Goal: Information Seeking & Learning: Learn about a topic

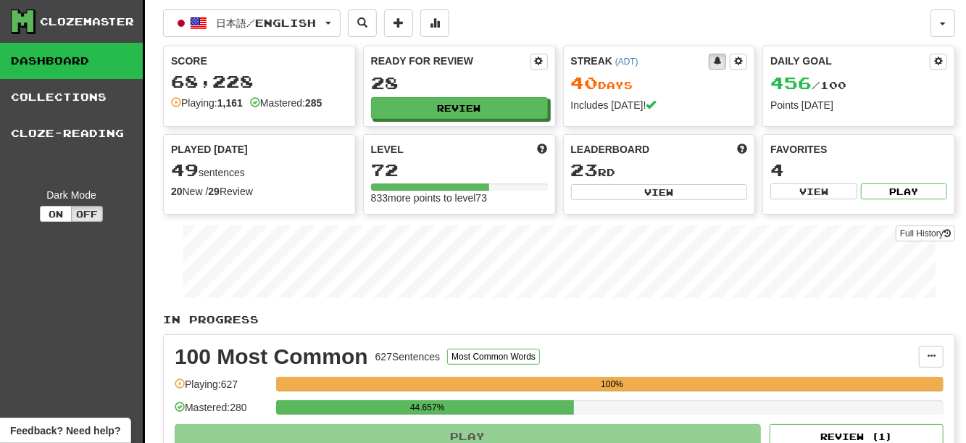
click at [408, 113] on button "Review" at bounding box center [459, 108] width 177 height 22
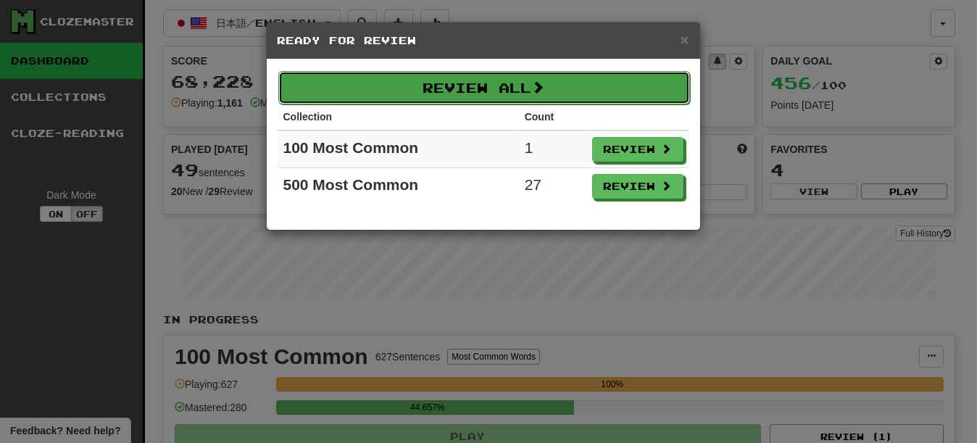
click at [521, 86] on button "Review All" at bounding box center [484, 87] width 412 height 33
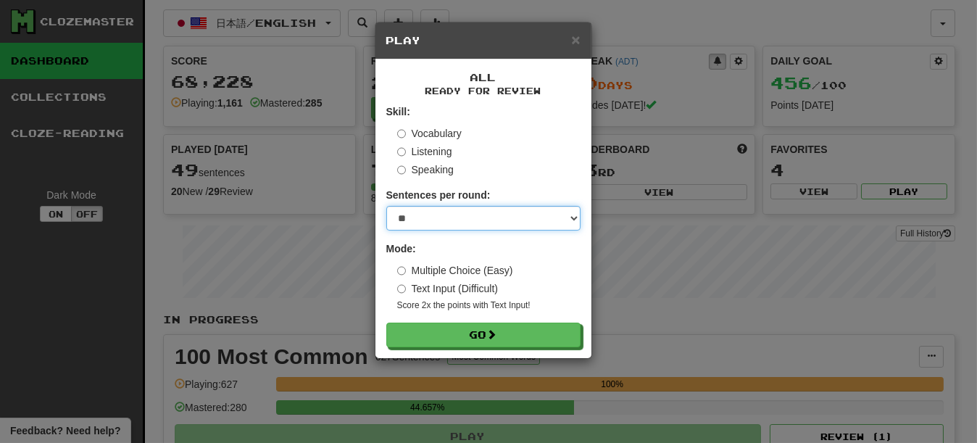
click at [460, 224] on select "* ** ** ** ** ** *** ********" at bounding box center [483, 218] width 194 height 25
select select "********"
click at [386, 208] on select "* ** ** ** ** ** *** ********" at bounding box center [483, 218] width 194 height 25
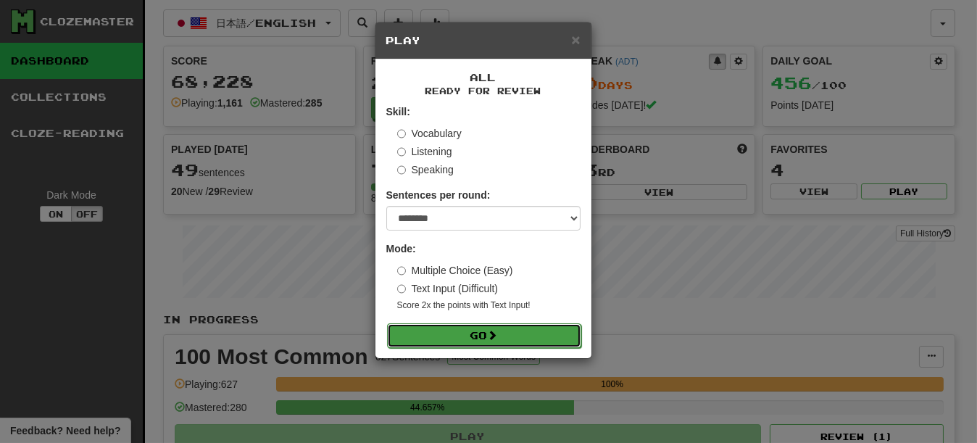
click at [450, 327] on button "Go" at bounding box center [484, 335] width 194 height 25
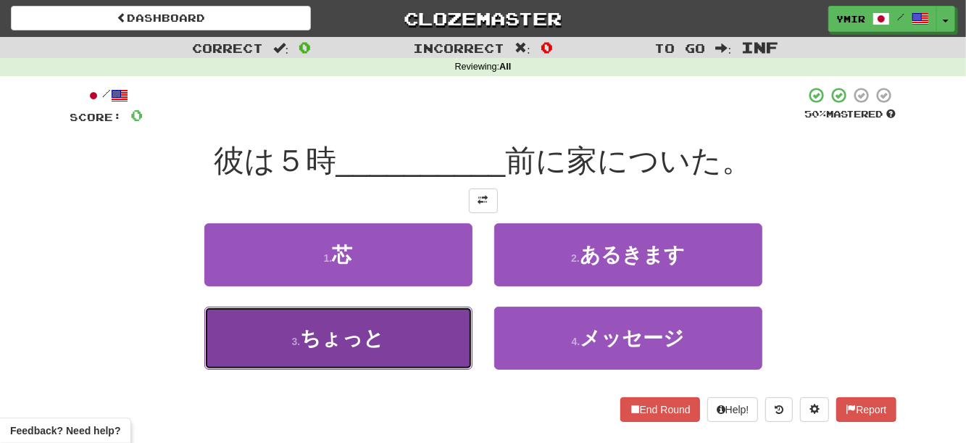
click at [361, 345] on span "ちょっと" at bounding box center [342, 338] width 84 height 22
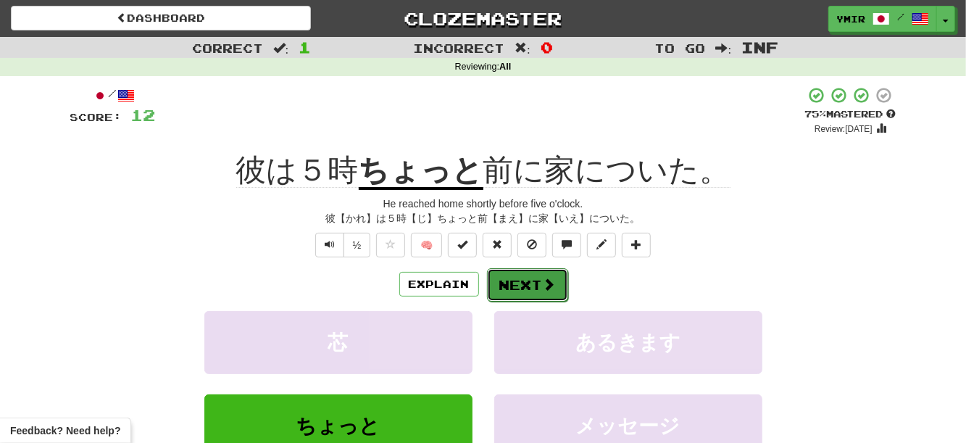
click at [539, 278] on button "Next" at bounding box center [527, 284] width 81 height 33
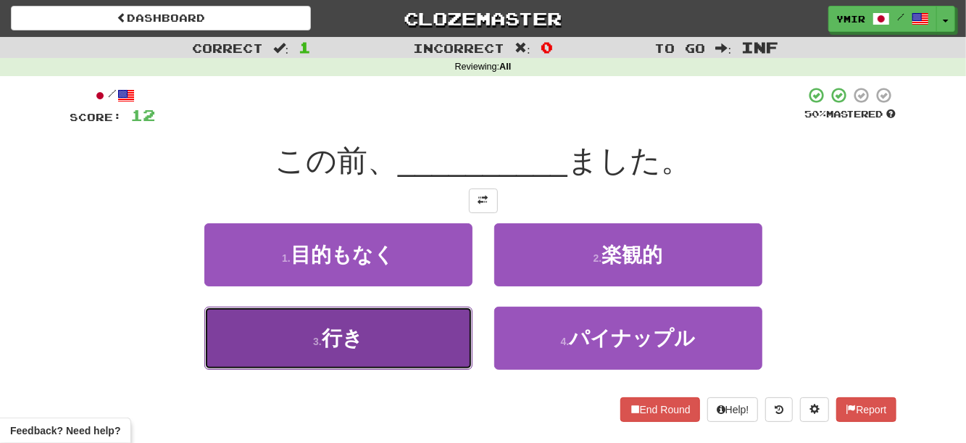
click at [409, 350] on button "3 . 行き" at bounding box center [338, 338] width 268 height 63
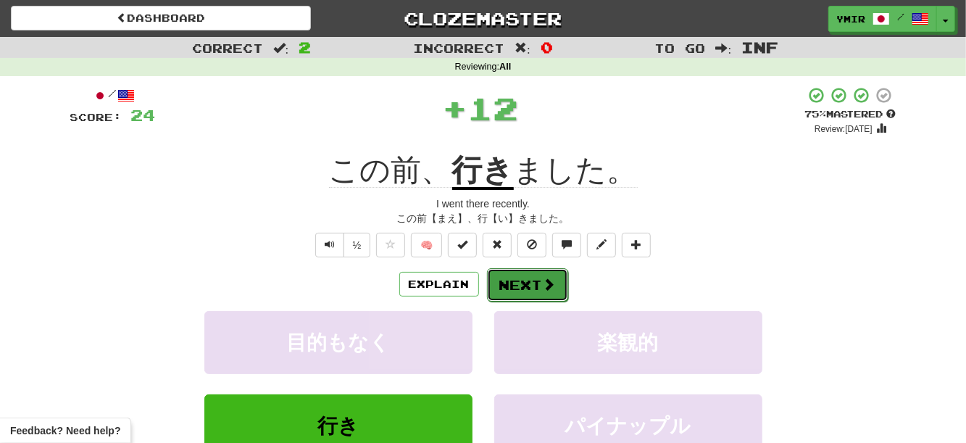
click at [514, 283] on button "Next" at bounding box center [527, 284] width 81 height 33
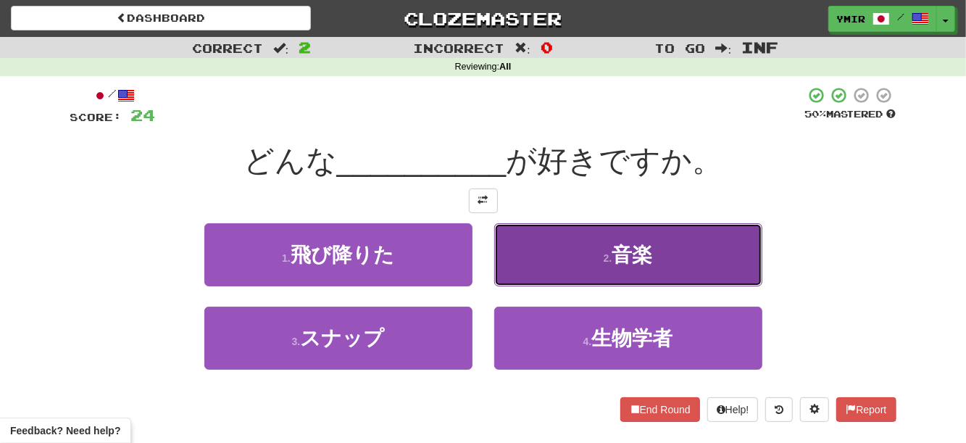
click at [535, 272] on button "2 . 音楽" at bounding box center [628, 254] width 268 height 63
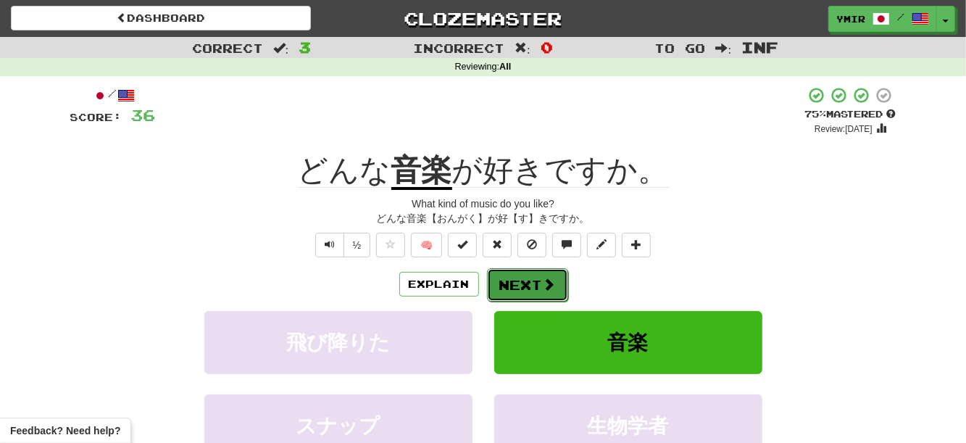
click at [538, 302] on button "Next" at bounding box center [527, 284] width 81 height 33
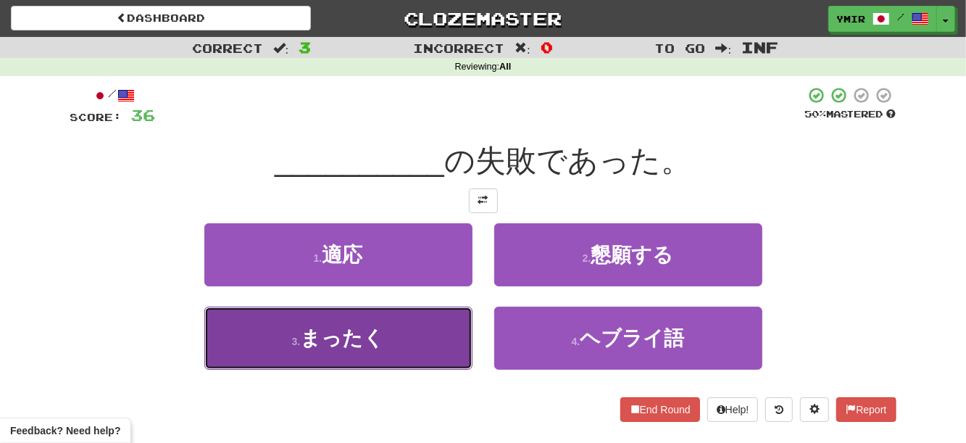
click at [446, 349] on button "3 . まったく" at bounding box center [338, 338] width 268 height 63
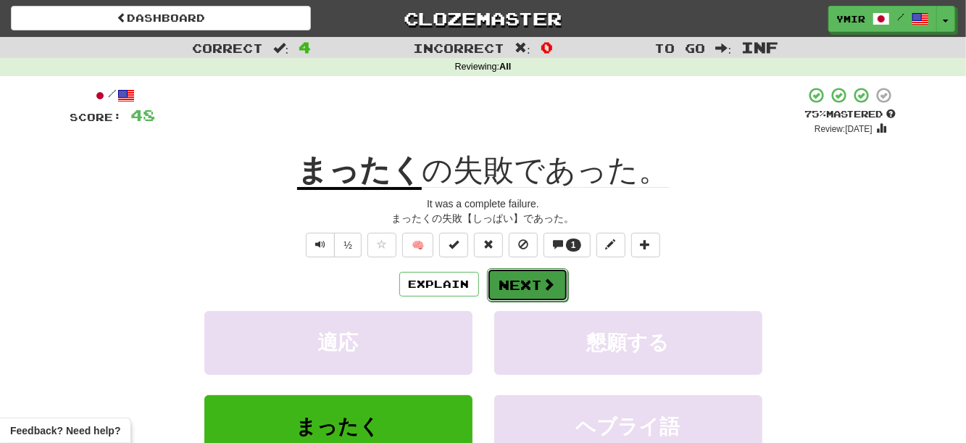
click at [512, 286] on button "Next" at bounding box center [527, 284] width 81 height 33
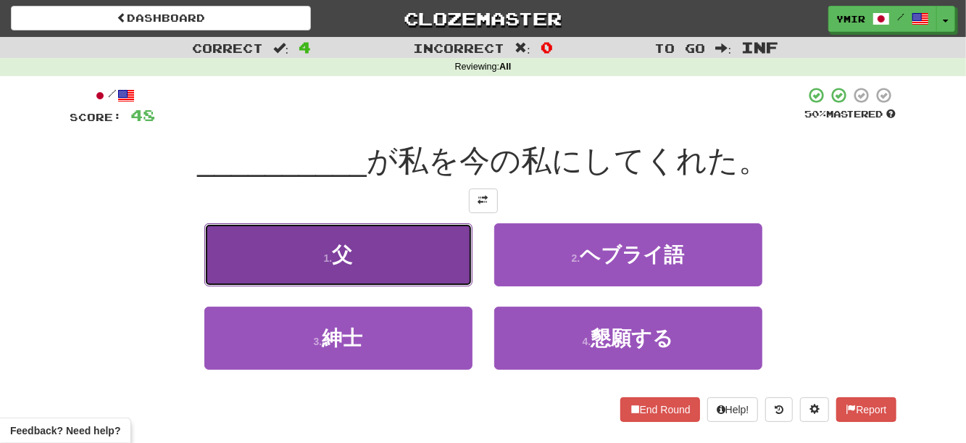
click at [436, 263] on button "1 . 父" at bounding box center [338, 254] width 268 height 63
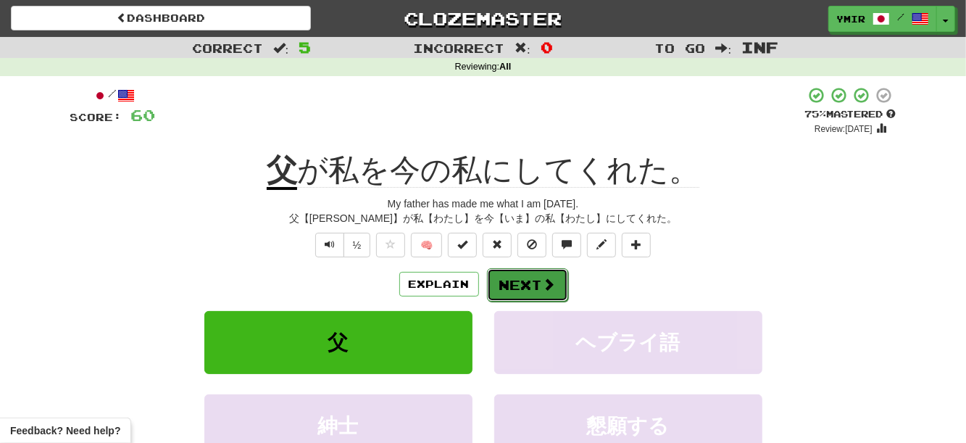
click at [510, 280] on button "Next" at bounding box center [527, 284] width 81 height 33
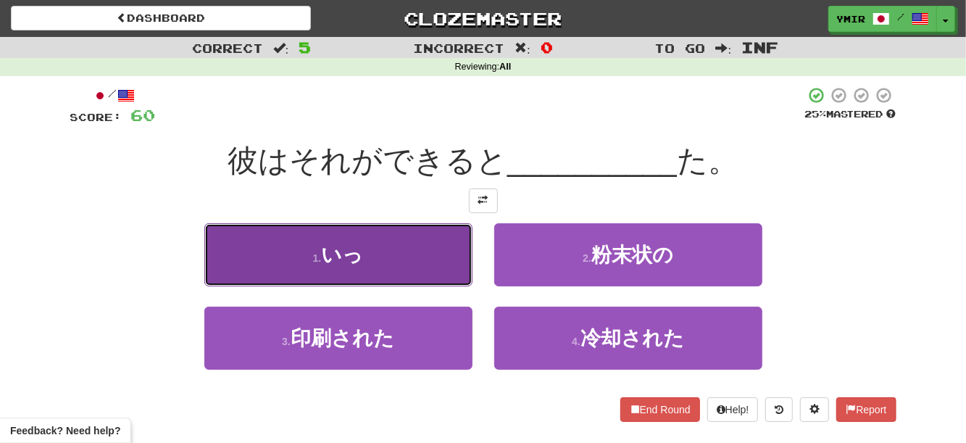
click at [419, 257] on button "1 . いっ" at bounding box center [338, 254] width 268 height 63
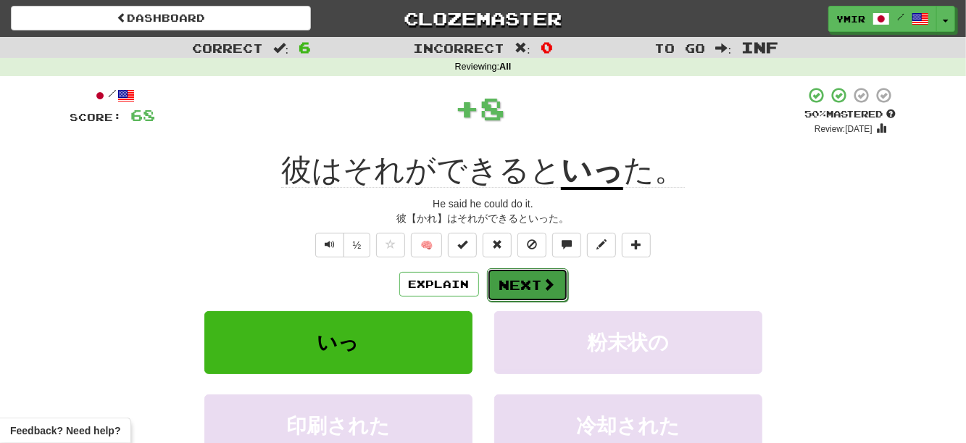
click at [523, 287] on button "Next" at bounding box center [527, 284] width 81 height 33
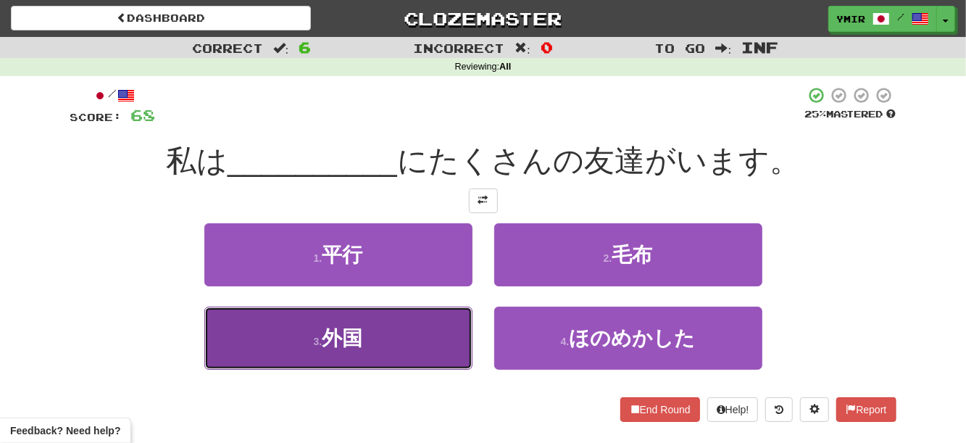
click at [436, 356] on button "3 . 外国" at bounding box center [338, 338] width 268 height 63
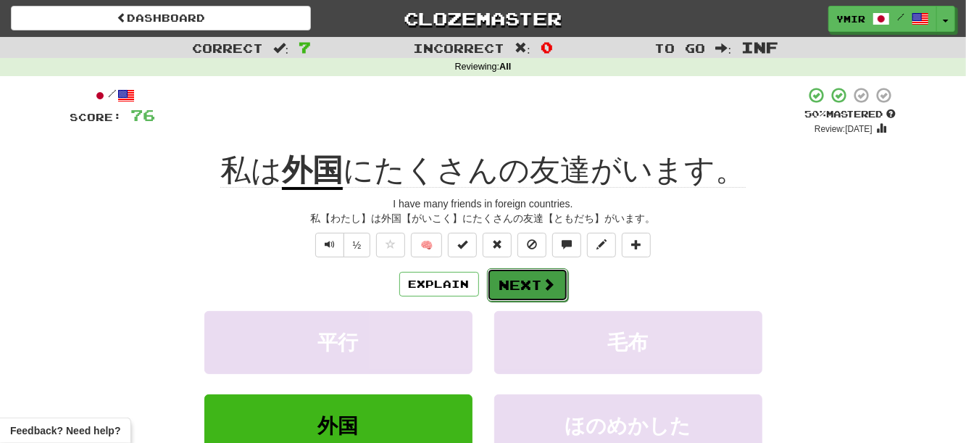
click at [515, 293] on button "Next" at bounding box center [527, 284] width 81 height 33
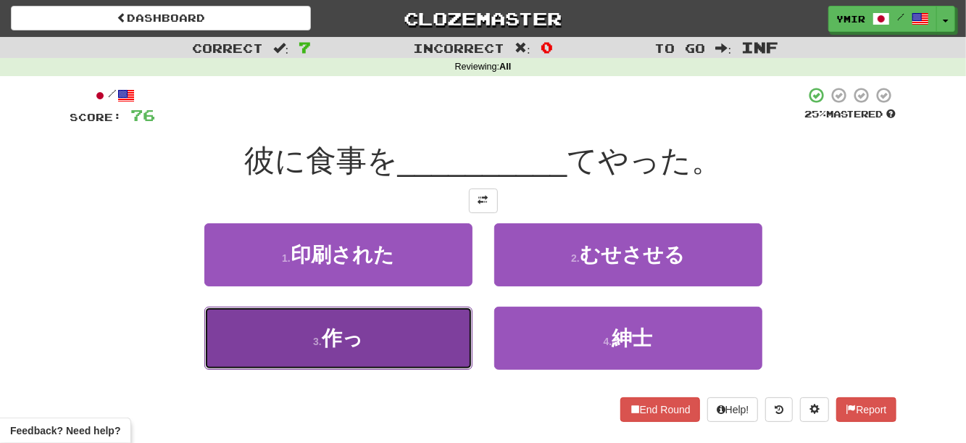
click at [409, 323] on button "3 . 作っ" at bounding box center [338, 338] width 268 height 63
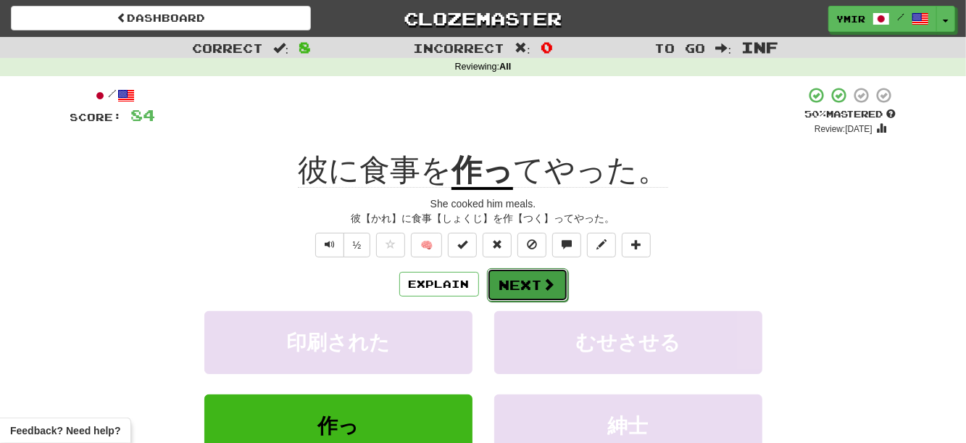
click at [525, 299] on button "Next" at bounding box center [527, 284] width 81 height 33
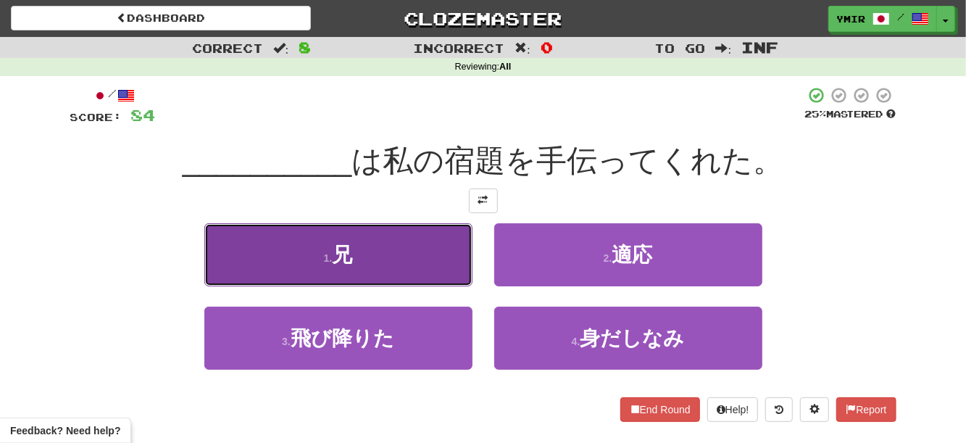
click at [444, 270] on button "1 . 兄" at bounding box center [338, 254] width 268 height 63
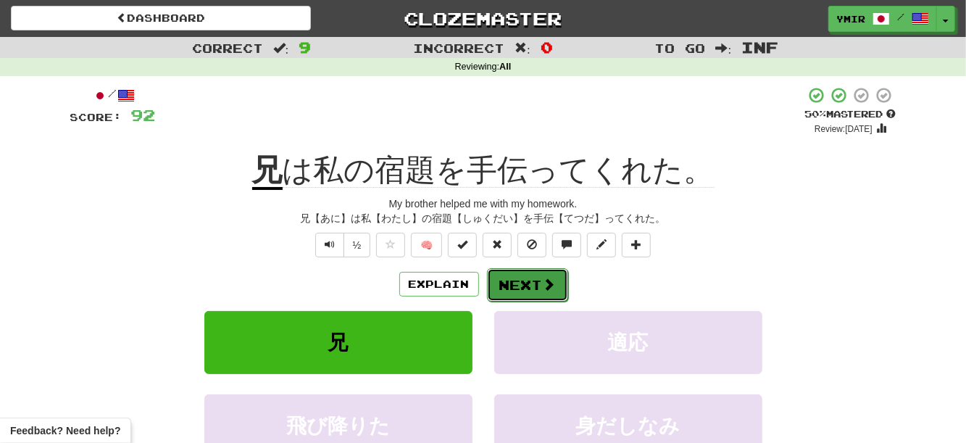
click at [492, 283] on button "Next" at bounding box center [527, 284] width 81 height 33
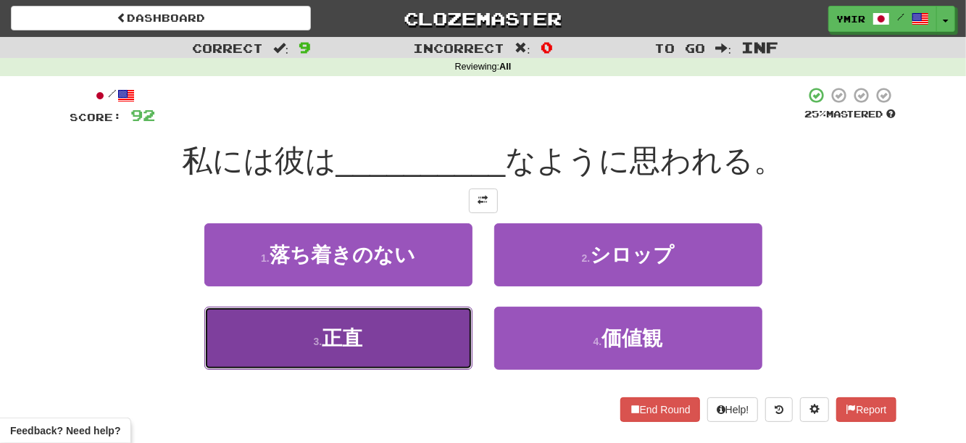
click at [444, 339] on button "3 . [PERSON_NAME]" at bounding box center [338, 338] width 268 height 63
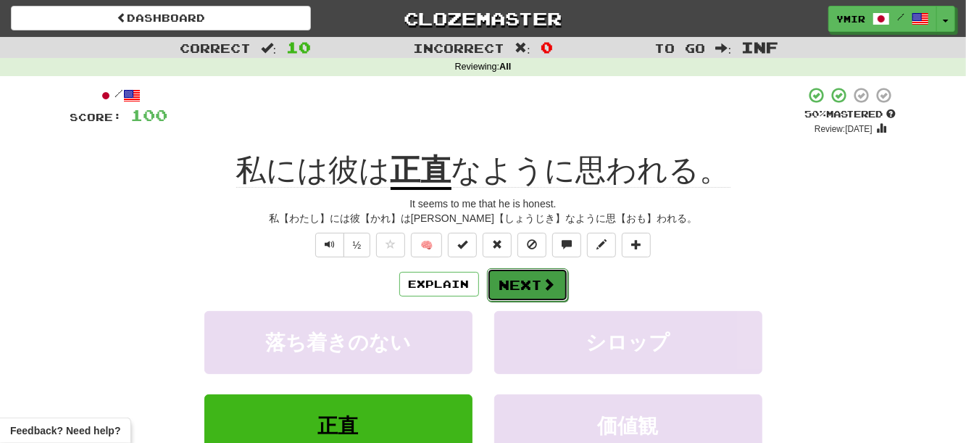
click at [512, 294] on button "Next" at bounding box center [527, 284] width 81 height 33
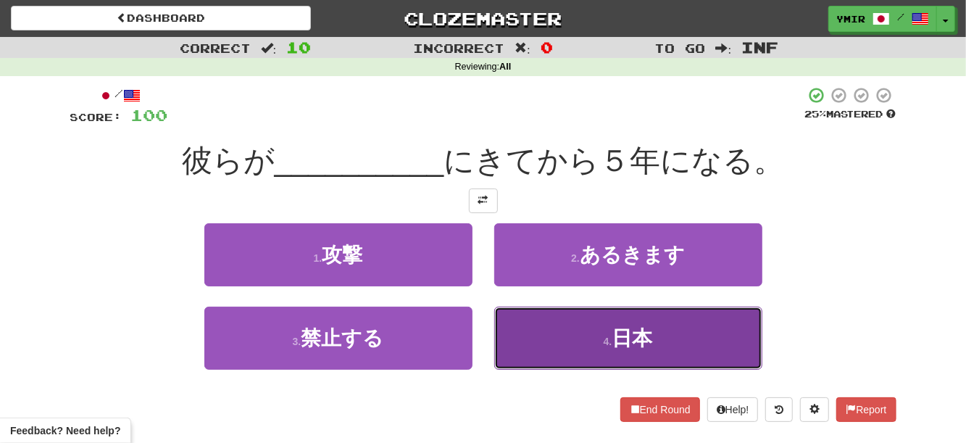
click at [568, 352] on button "4 . 日本" at bounding box center [628, 338] width 268 height 63
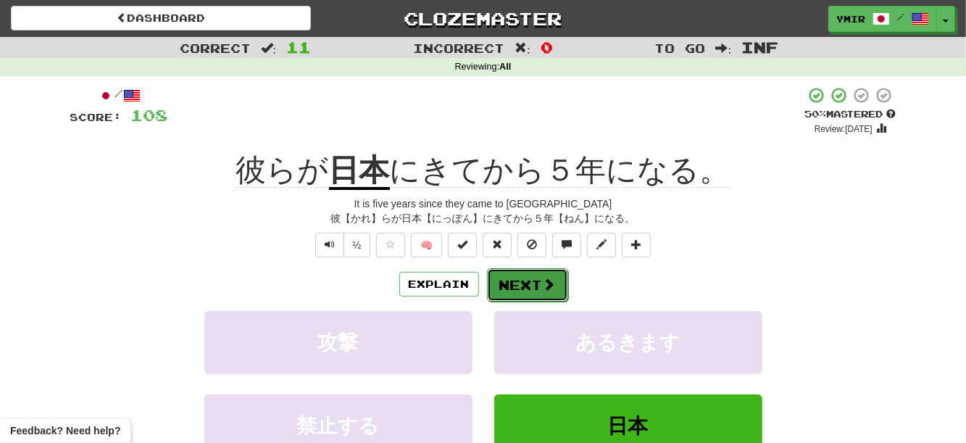
click at [528, 286] on button "Next" at bounding box center [527, 284] width 81 height 33
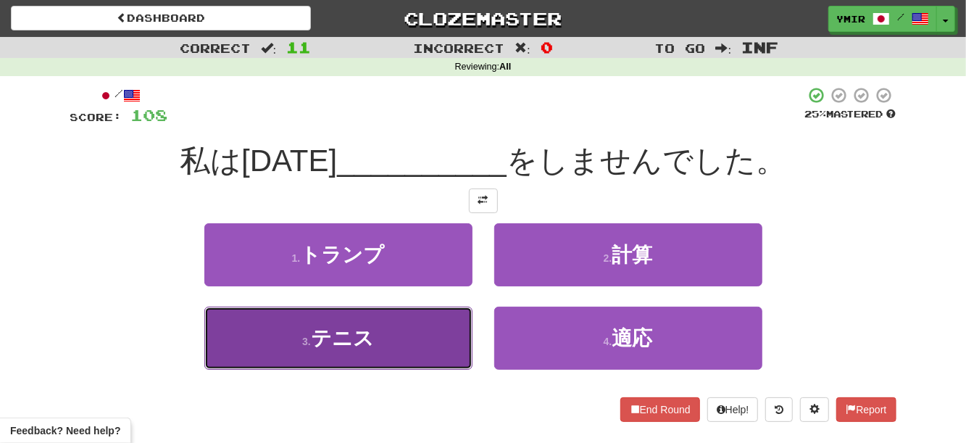
click at [419, 325] on button "3 . テニス" at bounding box center [338, 338] width 268 height 63
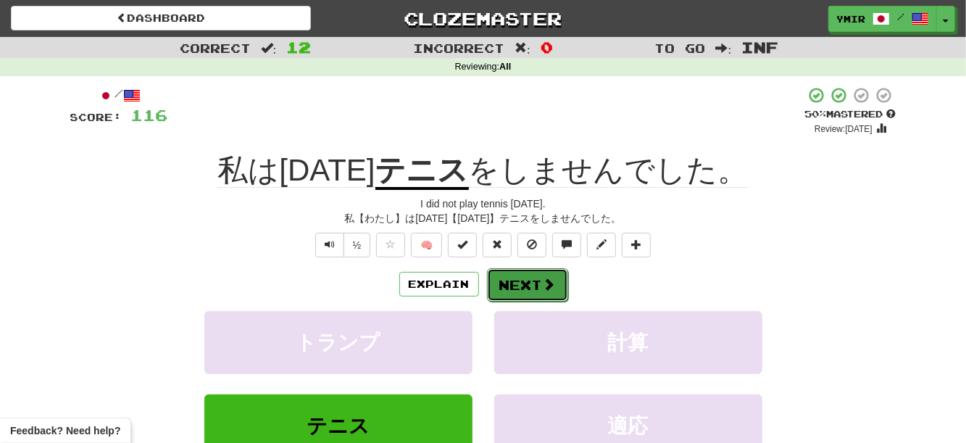
click at [498, 287] on button "Next" at bounding box center [527, 284] width 81 height 33
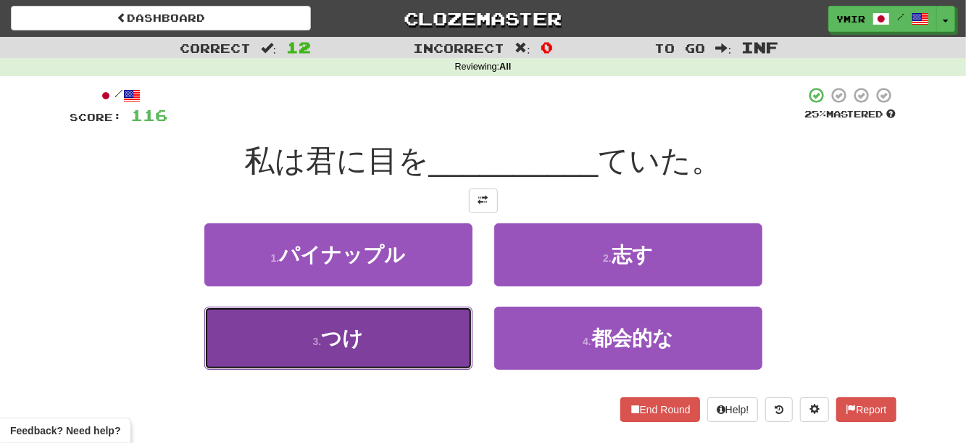
click at [416, 338] on button "3 . つけ" at bounding box center [338, 338] width 268 height 63
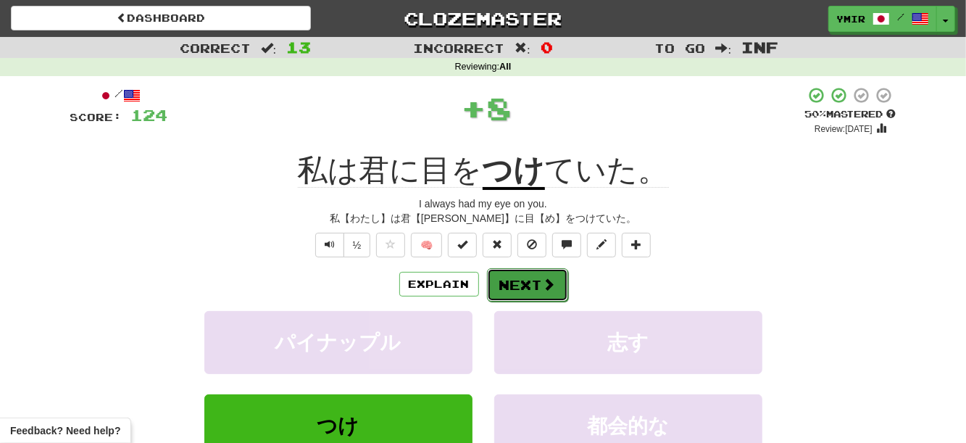
click at [527, 289] on button "Next" at bounding box center [527, 284] width 81 height 33
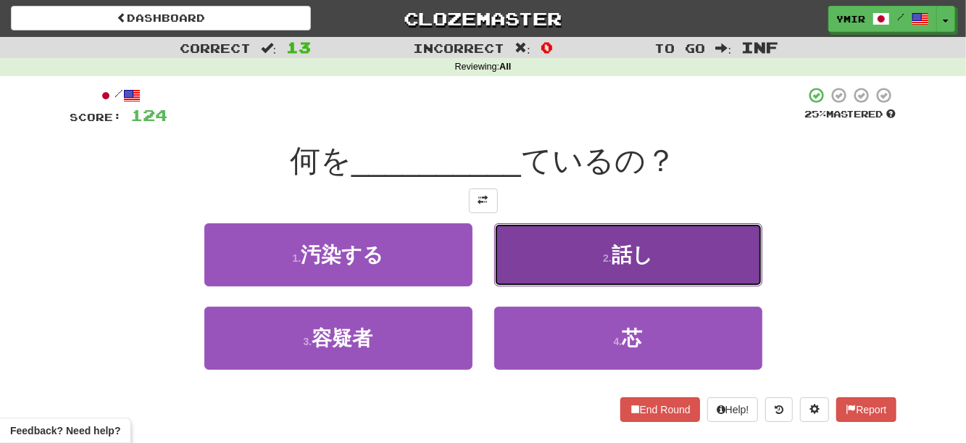
click at [504, 275] on button "2 . 話し" at bounding box center [628, 254] width 268 height 63
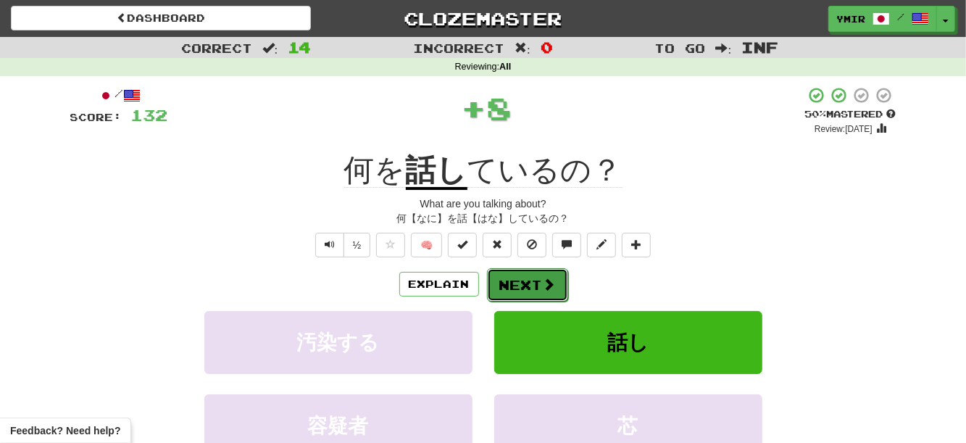
click at [518, 280] on button "Next" at bounding box center [527, 284] width 81 height 33
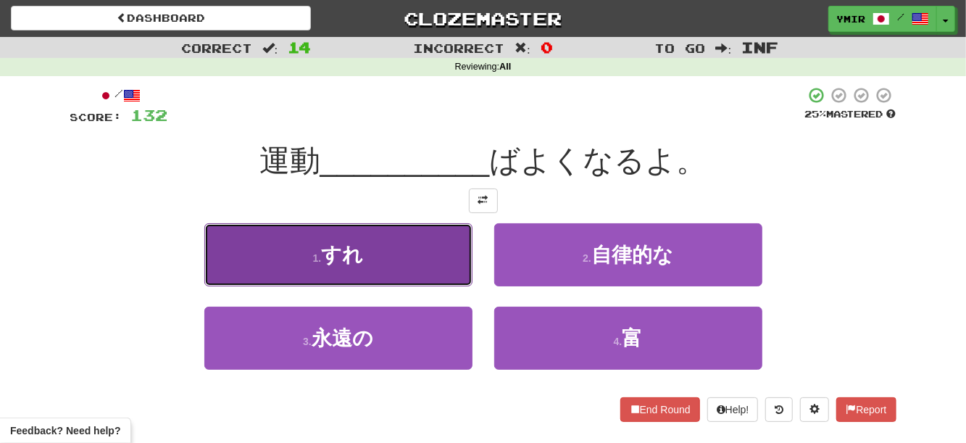
click at [452, 276] on button "1 . すれ" at bounding box center [338, 254] width 268 height 63
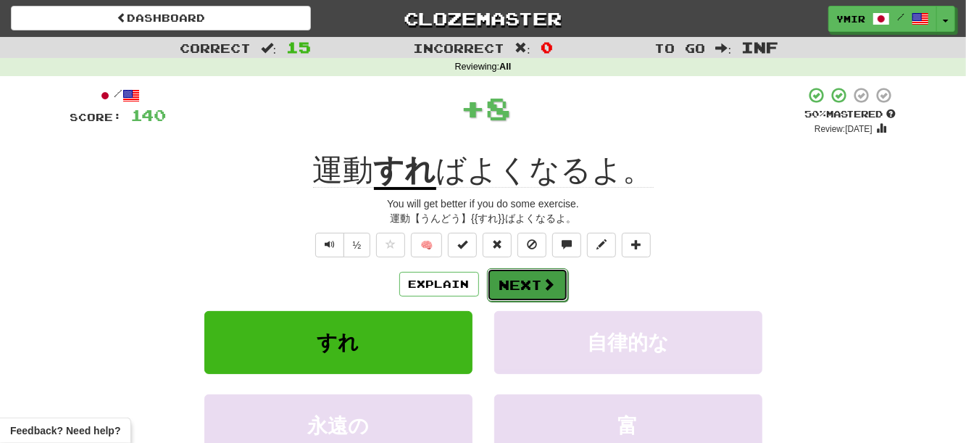
click at [518, 292] on button "Next" at bounding box center [527, 284] width 81 height 33
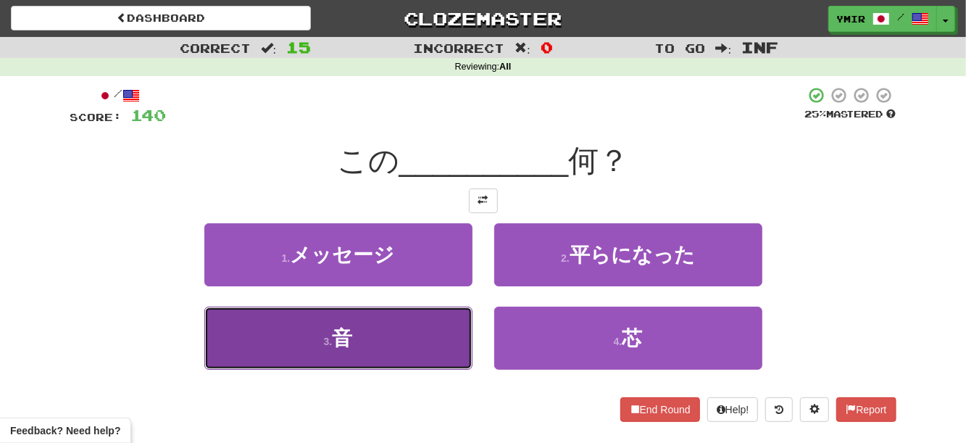
click at [429, 318] on button "3 . 音" at bounding box center [338, 338] width 268 height 63
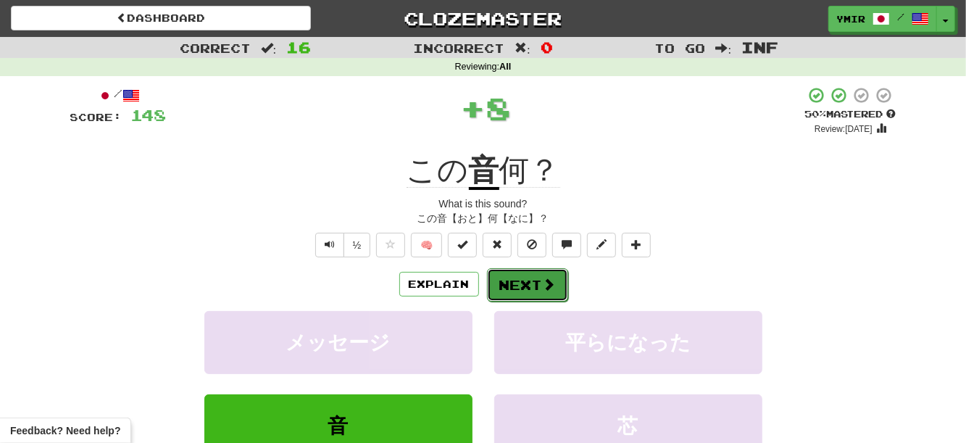
click at [518, 291] on button "Next" at bounding box center [527, 284] width 81 height 33
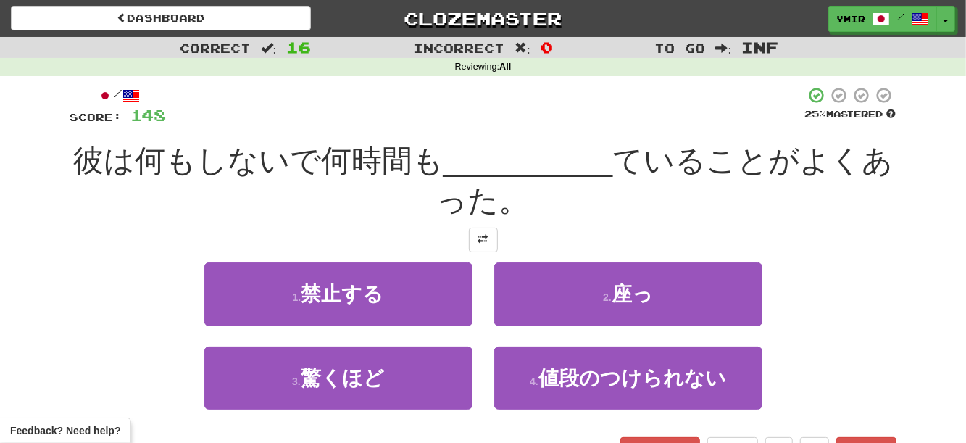
drag, startPoint x: 518, startPoint y: 291, endPoint x: 479, endPoint y: 273, distance: 42.8
click at [479, 273] on div "1 . 禁止する" at bounding box center [339, 303] width 290 height 83
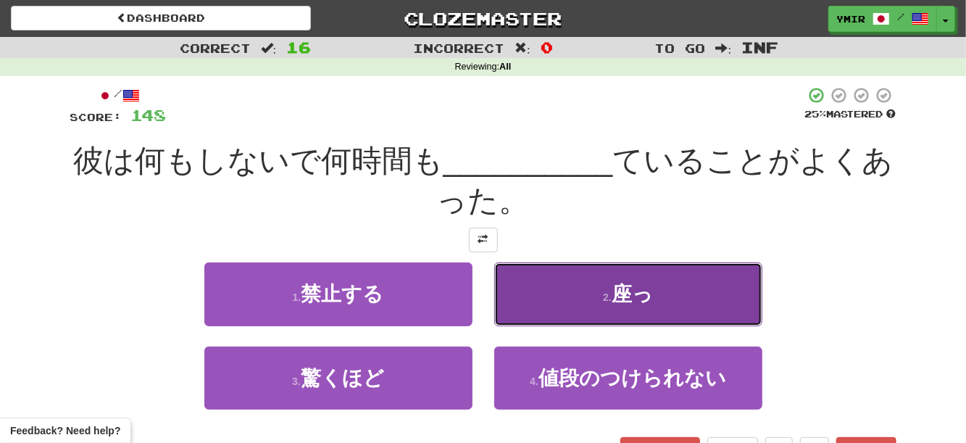
click at [570, 296] on button "2 . 座っ" at bounding box center [628, 293] width 268 height 63
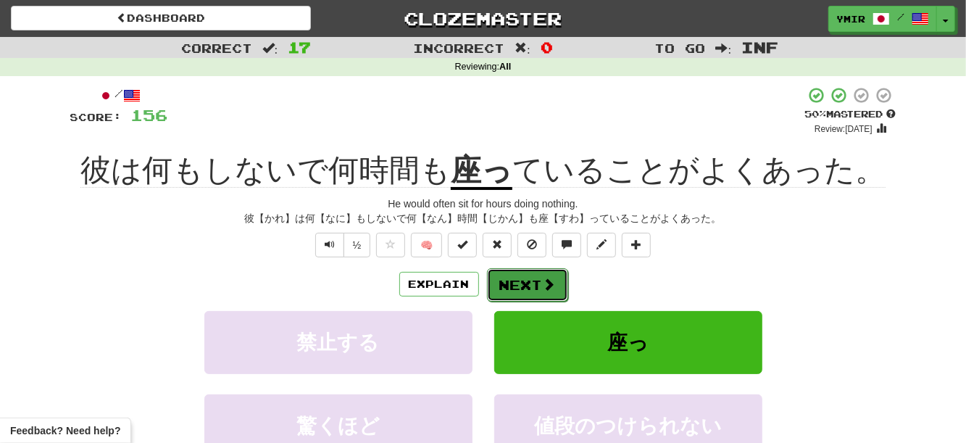
click at [512, 287] on button "Next" at bounding box center [527, 284] width 81 height 33
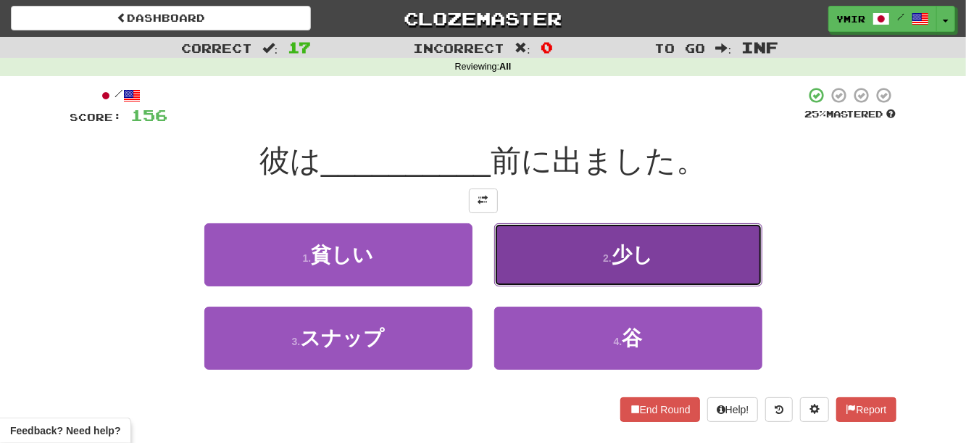
click at [511, 283] on button "2 . 少し" at bounding box center [628, 254] width 268 height 63
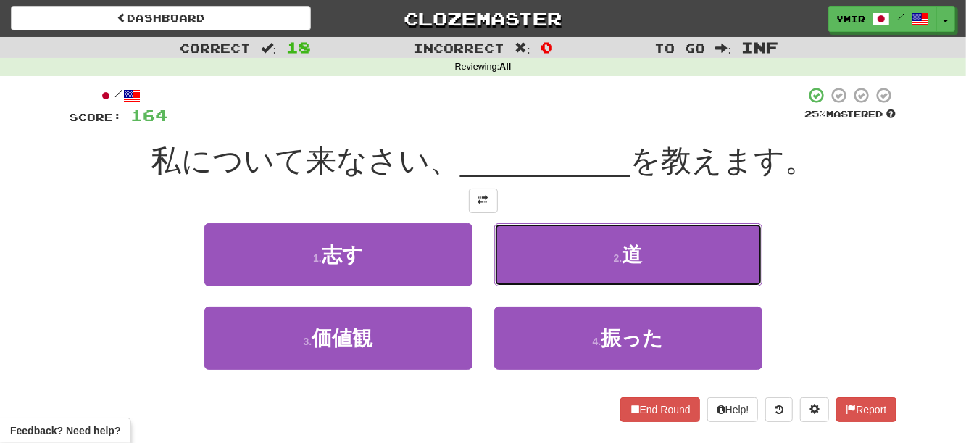
click at [586, 258] on button "2 . 道" at bounding box center [628, 254] width 268 height 63
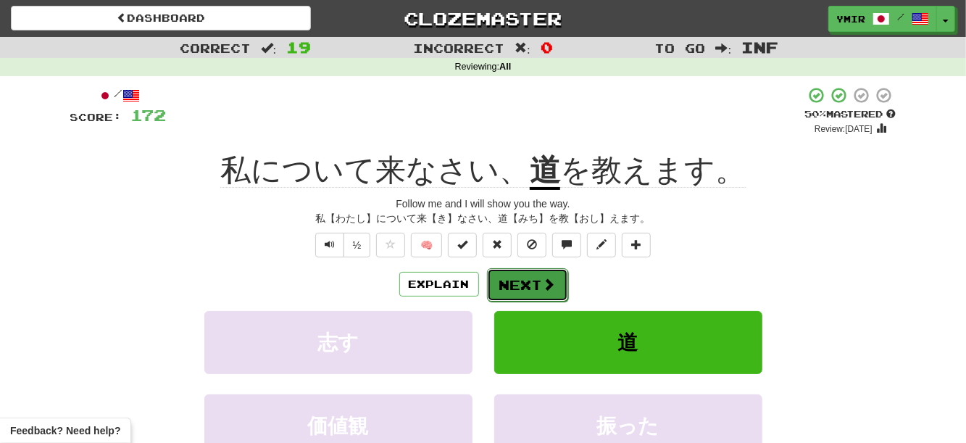
click at [521, 288] on button "Next" at bounding box center [527, 284] width 81 height 33
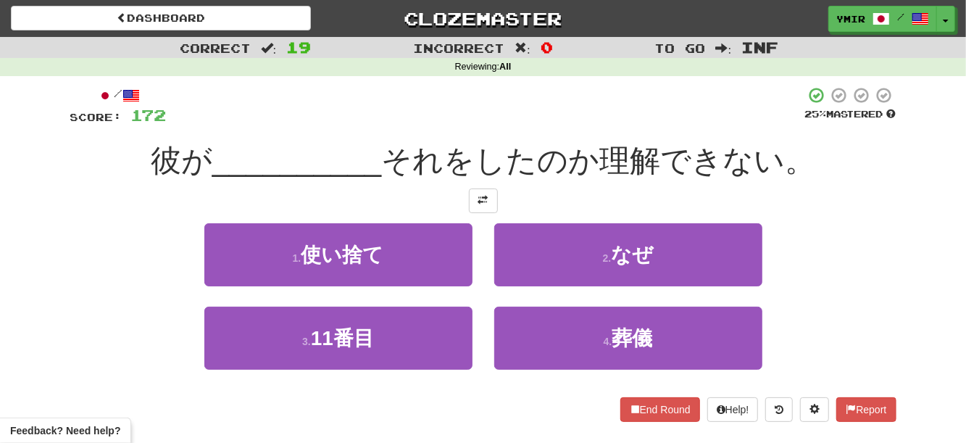
drag, startPoint x: 536, startPoint y: 276, endPoint x: 484, endPoint y: 268, distance: 52.1
click at [484, 268] on div "2 . なぜ" at bounding box center [628, 264] width 290 height 83
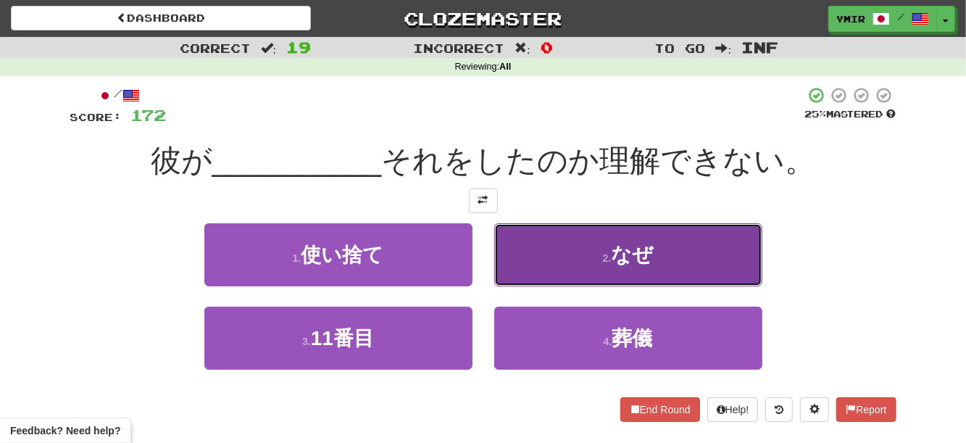
click at [536, 262] on button "2 . なぜ" at bounding box center [628, 254] width 268 height 63
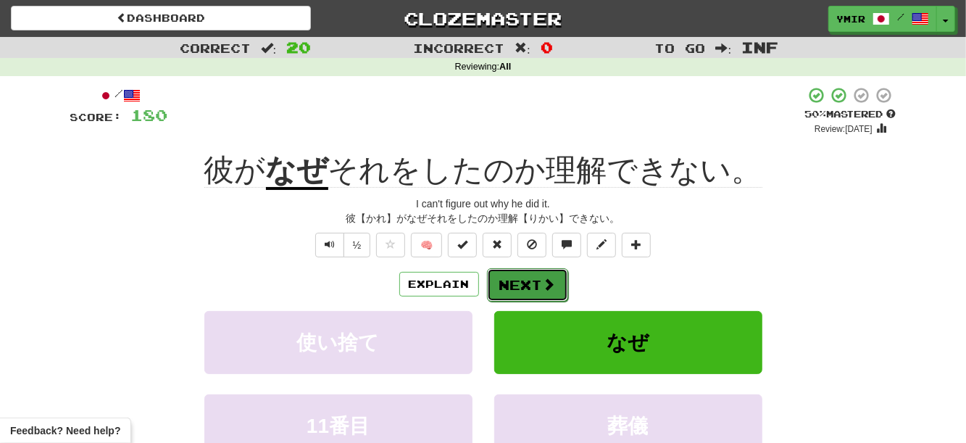
click at [538, 290] on button "Next" at bounding box center [527, 284] width 81 height 33
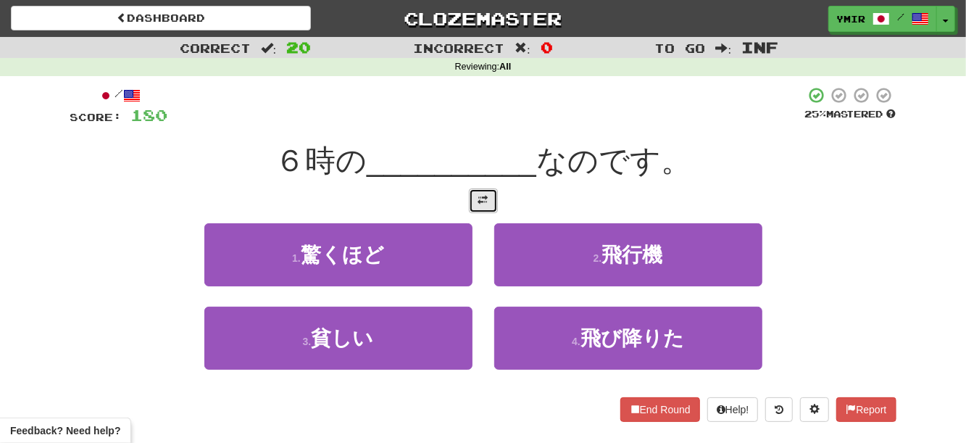
click at [471, 202] on button at bounding box center [483, 200] width 29 height 25
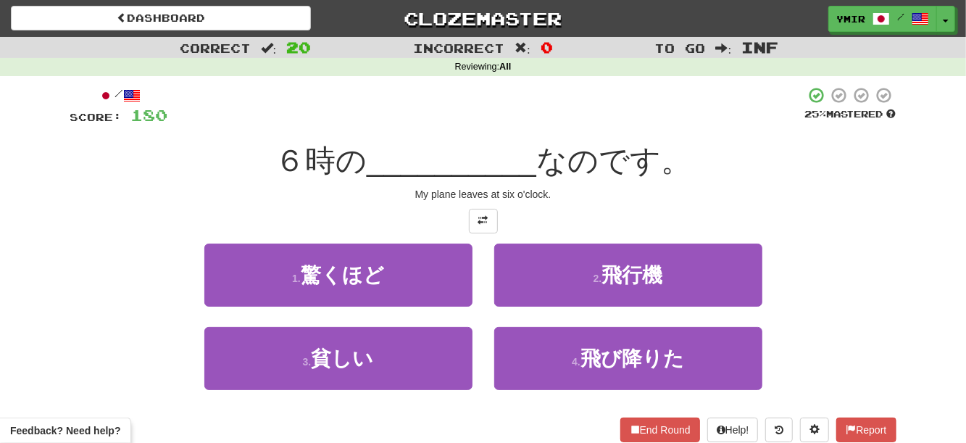
click at [486, 268] on div "2 . 飛行機" at bounding box center [628, 285] width 290 height 83
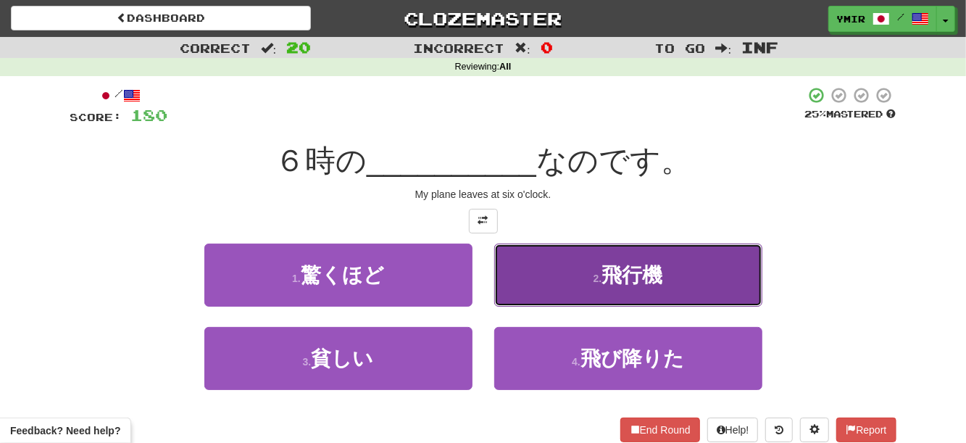
click at [508, 273] on button "2 . 飛行機" at bounding box center [628, 275] width 268 height 63
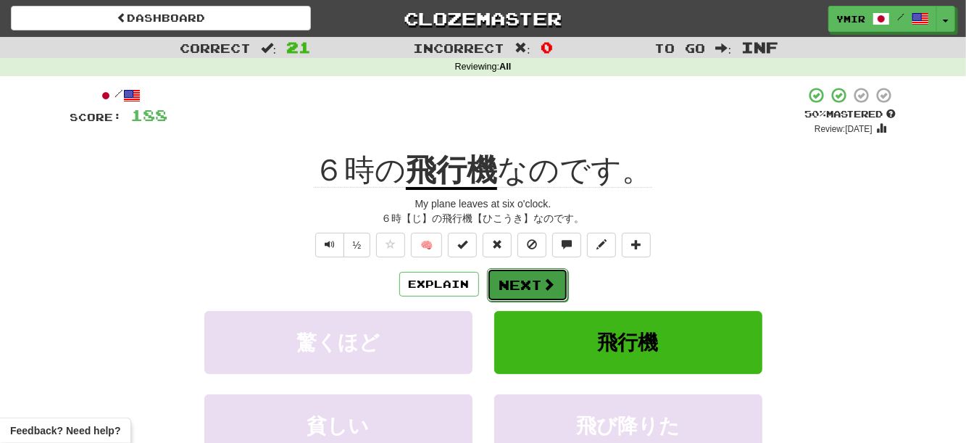
click at [488, 299] on button "Next" at bounding box center [527, 284] width 81 height 33
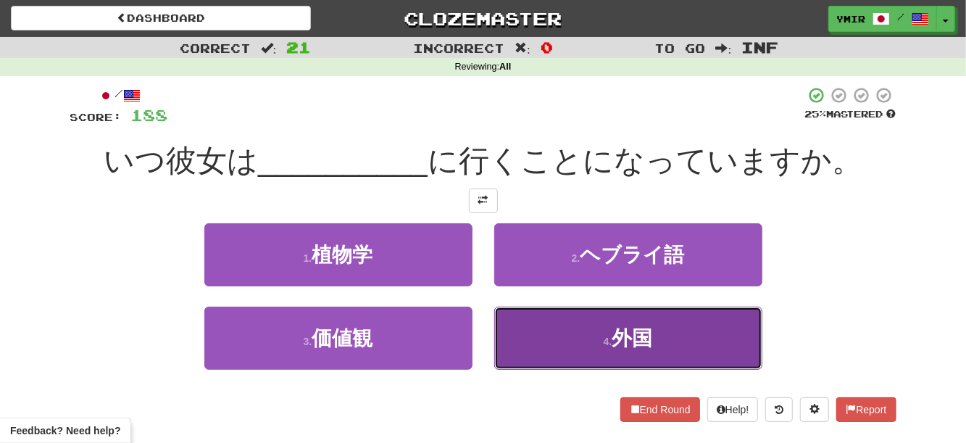
click at [531, 344] on button "4 . 外国" at bounding box center [628, 338] width 268 height 63
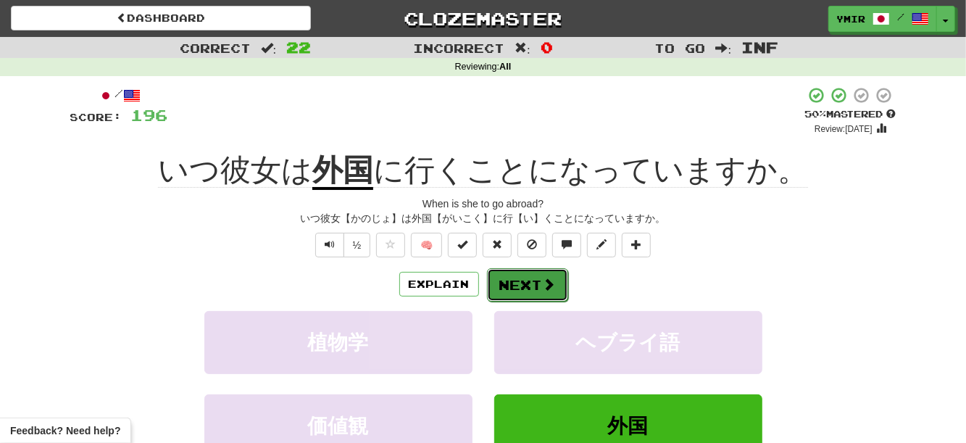
click at [560, 278] on button "Next" at bounding box center [527, 284] width 81 height 33
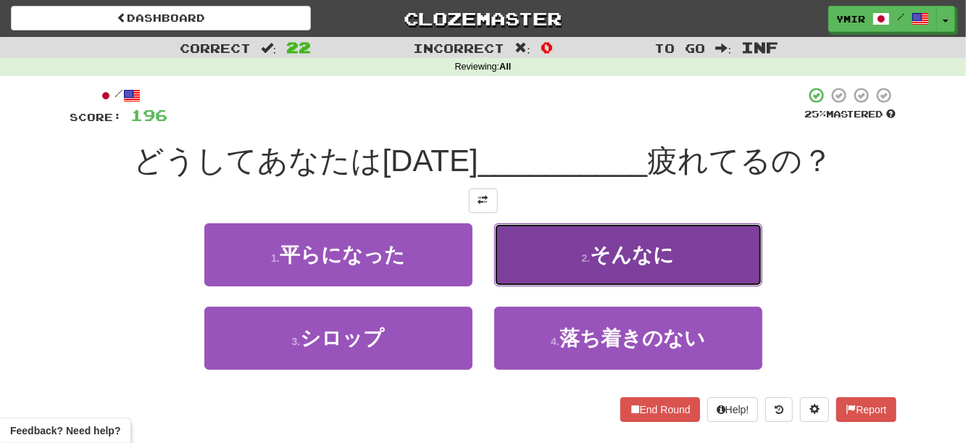
click at [502, 267] on button "2 . そんなに" at bounding box center [628, 254] width 268 height 63
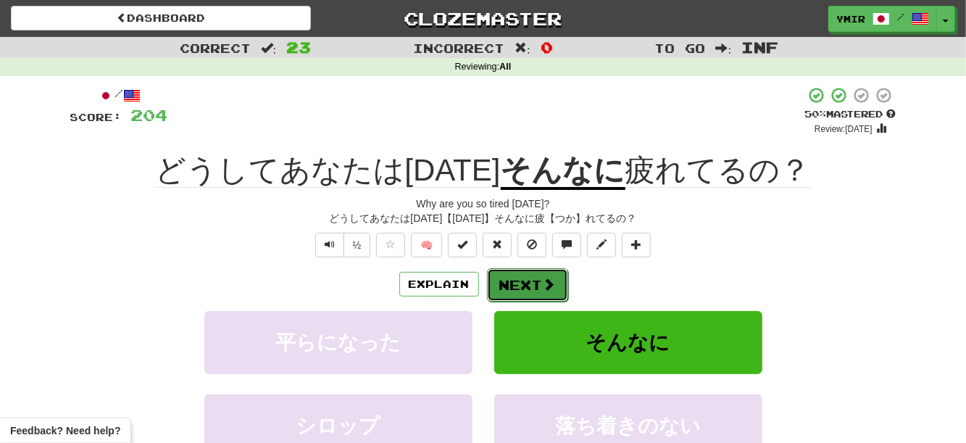
click at [510, 280] on button "Next" at bounding box center [527, 284] width 81 height 33
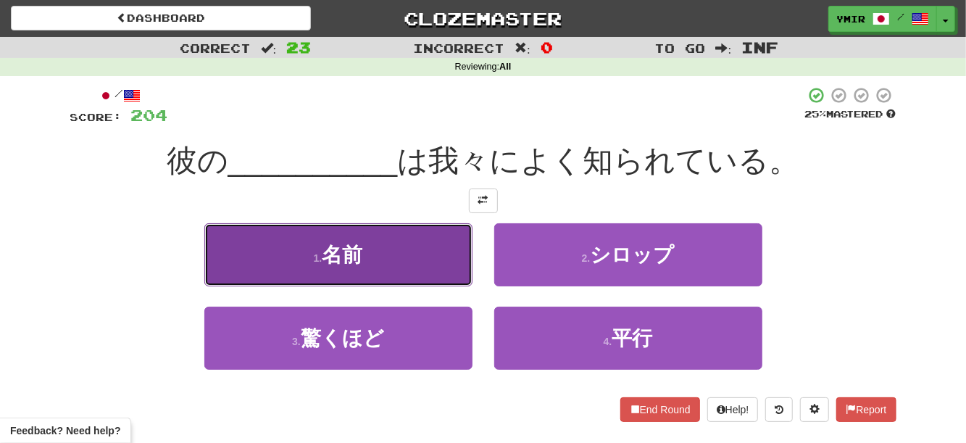
click at [443, 263] on button "1 . 名前" at bounding box center [338, 254] width 268 height 63
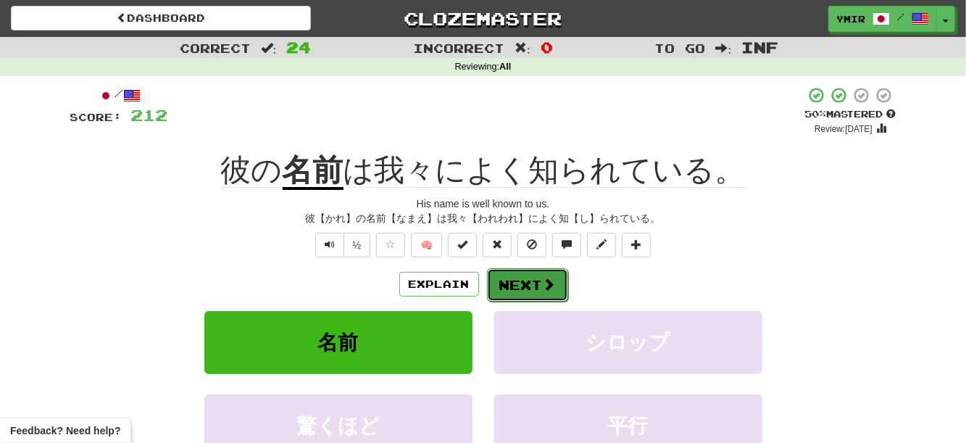
click at [518, 274] on button "Next" at bounding box center [527, 284] width 81 height 33
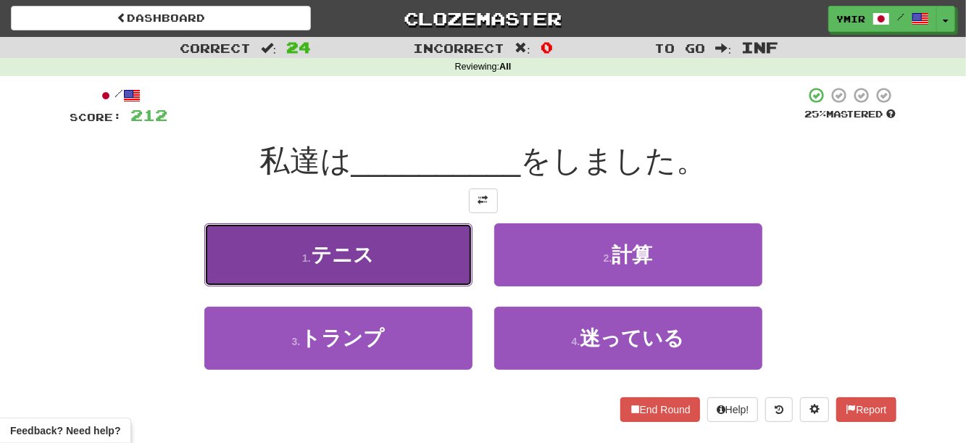
click at [416, 273] on button "1 . テニス" at bounding box center [338, 254] width 268 height 63
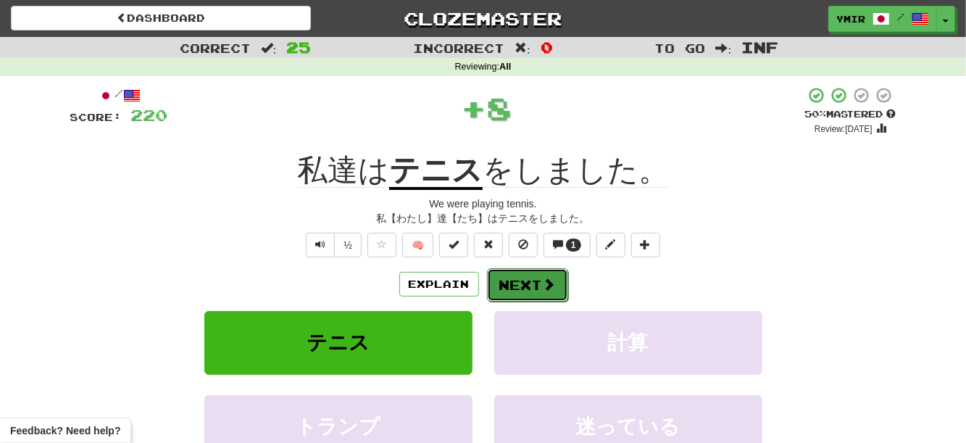
click at [495, 277] on button "Next" at bounding box center [527, 284] width 81 height 33
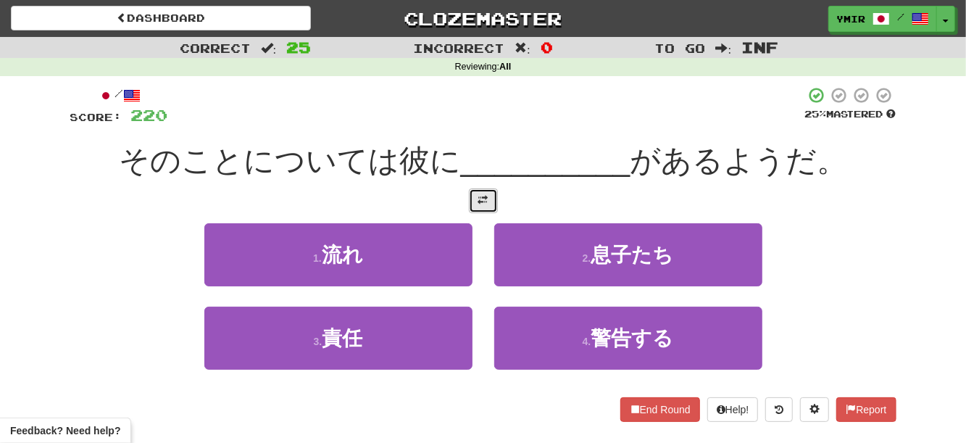
click at [481, 210] on button at bounding box center [483, 200] width 29 height 25
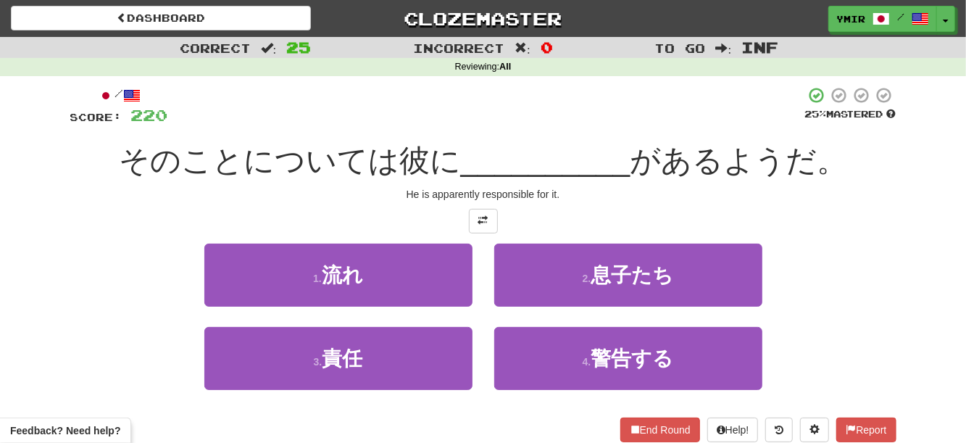
click at [481, 263] on div "1 . 流れ" at bounding box center [339, 285] width 290 height 83
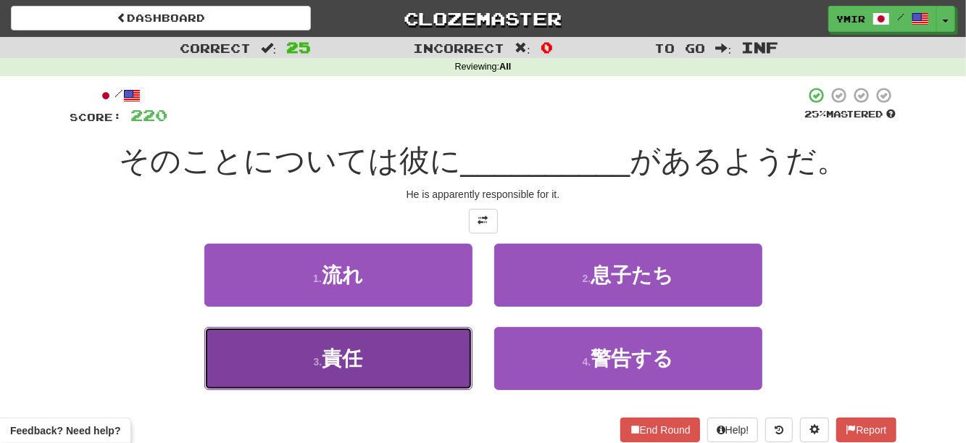
click at [449, 346] on button "3 . 責任" at bounding box center [338, 358] width 268 height 63
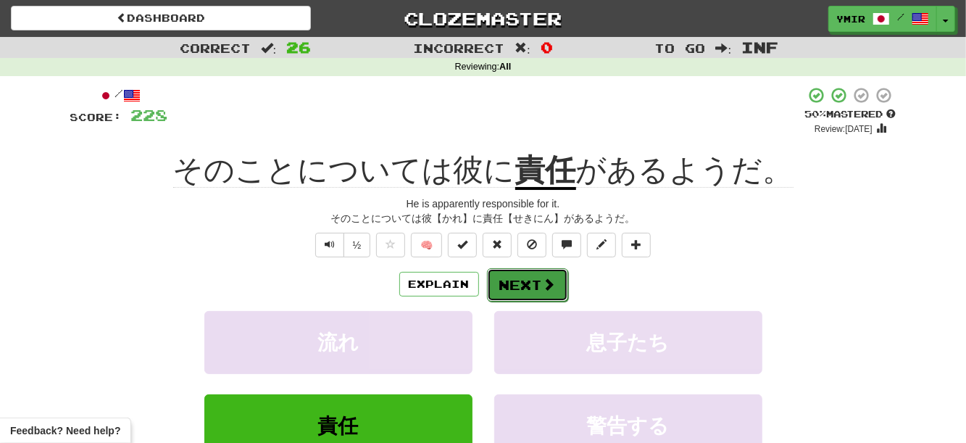
click at [504, 286] on button "Next" at bounding box center [527, 284] width 81 height 33
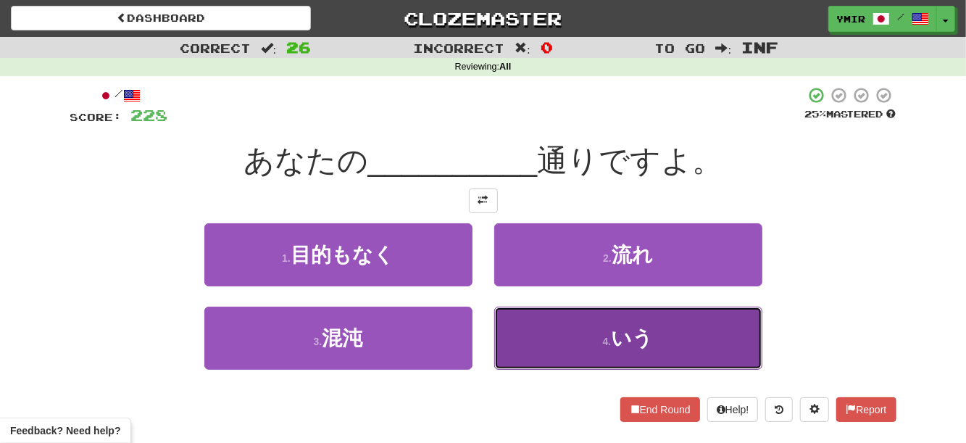
click at [531, 335] on button "4 . いう" at bounding box center [628, 338] width 268 height 63
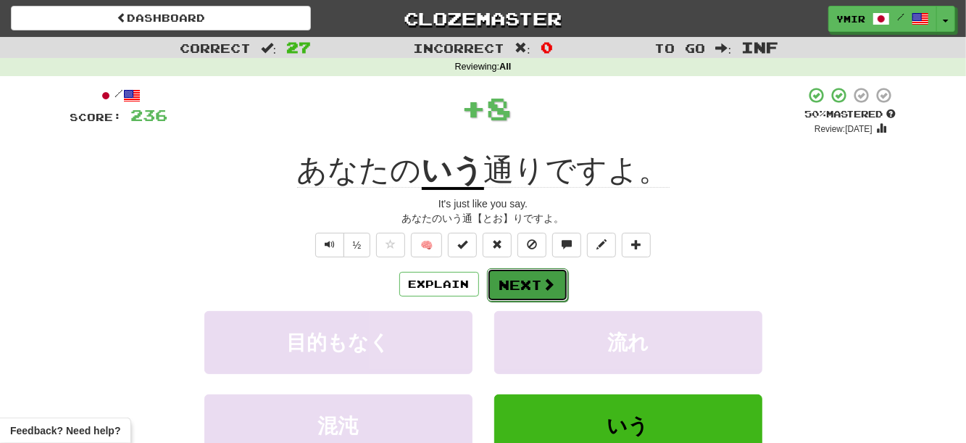
click at [515, 288] on button "Next" at bounding box center [527, 284] width 81 height 33
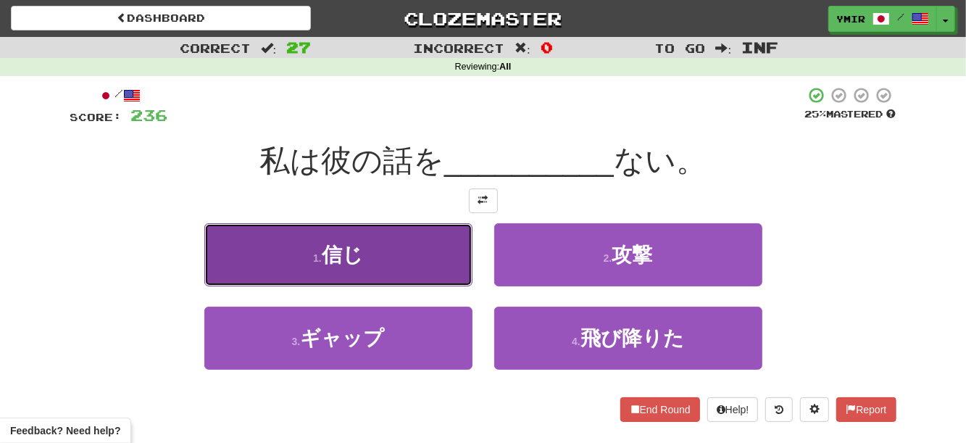
click at [452, 267] on button "1 . 信じ" at bounding box center [338, 254] width 268 height 63
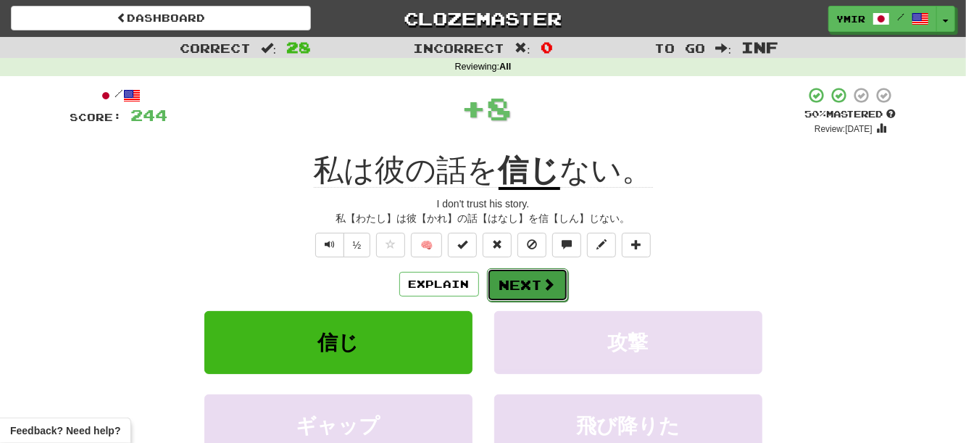
click at [510, 289] on button "Next" at bounding box center [527, 284] width 81 height 33
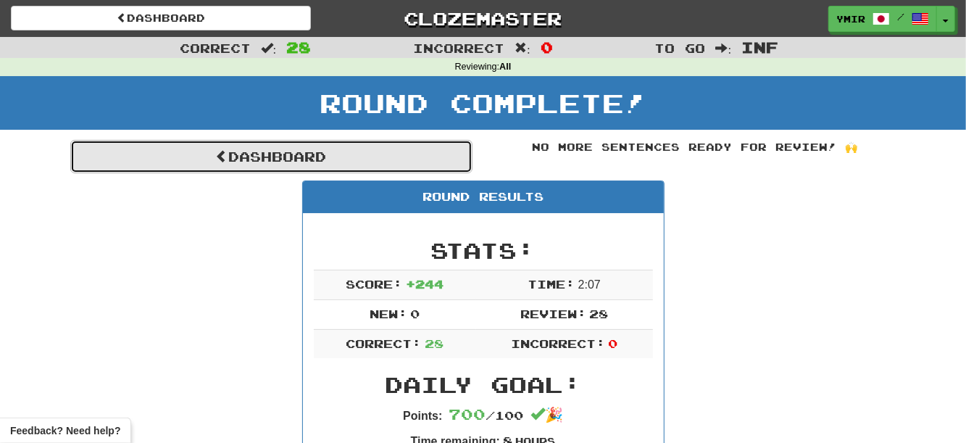
click at [388, 150] on link "Dashboard" at bounding box center [271, 156] width 402 height 33
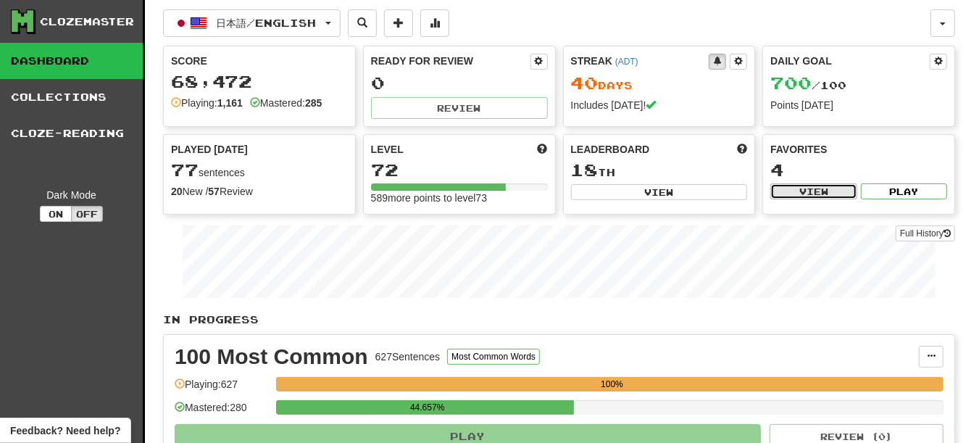
click at [802, 199] on button "View" at bounding box center [813, 191] width 86 height 16
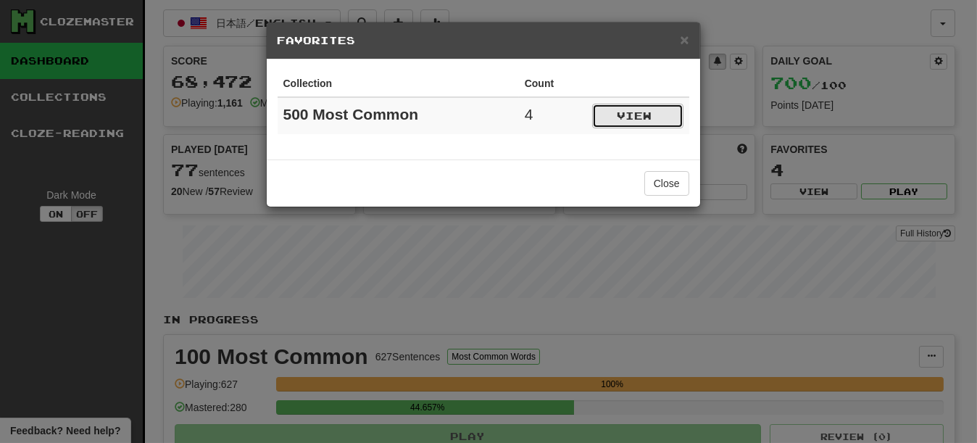
click at [620, 120] on button "View" at bounding box center [637, 116] width 91 height 25
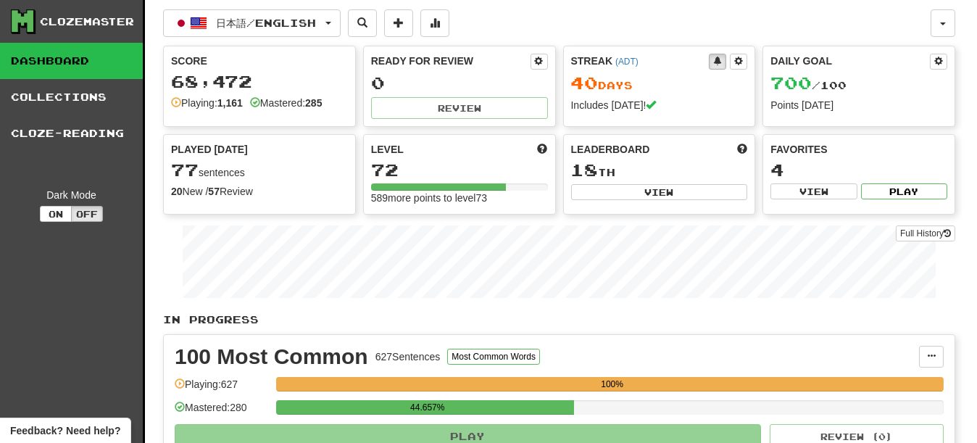
select select "*********"
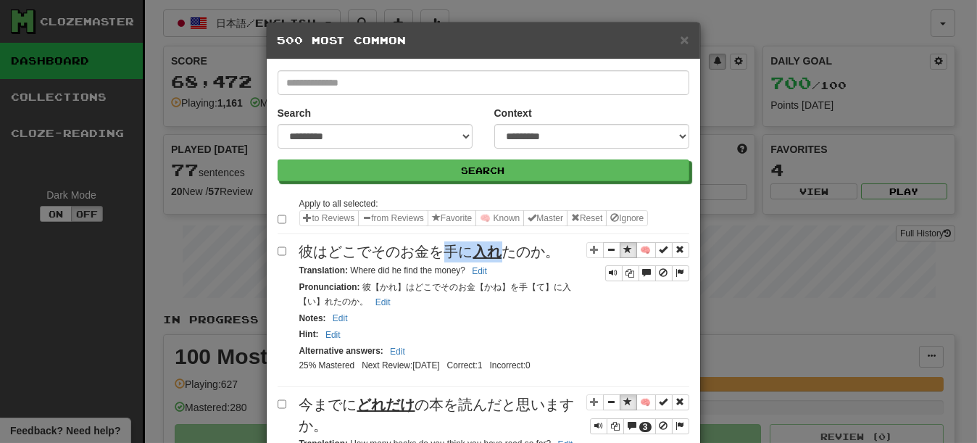
drag, startPoint x: 441, startPoint y: 270, endPoint x: 494, endPoint y: 270, distance: 52.9
click at [494, 259] on span "彼はどこでそのお金を手に 入れ たのか。" at bounding box center [429, 252] width 261 height 16
copy span "手に 入れ"
click at [477, 259] on u "入れ" at bounding box center [487, 252] width 29 height 16
click at [624, 254] on span "Sentence controls" at bounding box center [628, 249] width 9 height 9
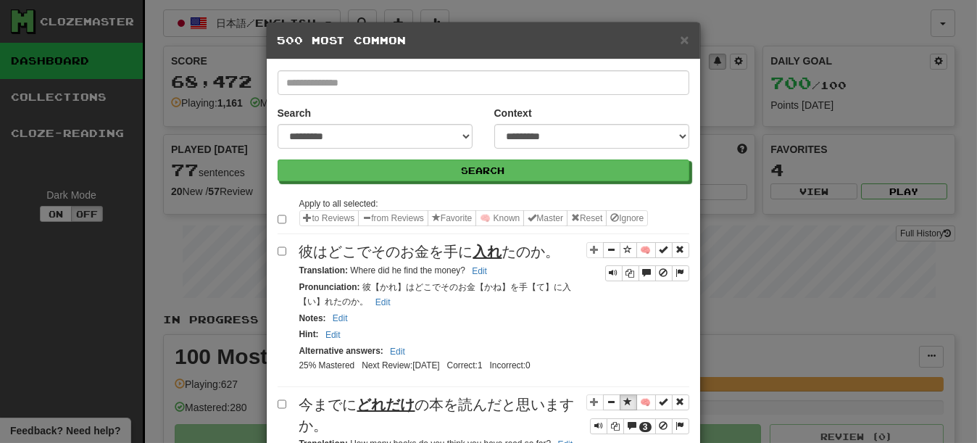
scroll to position [145, 0]
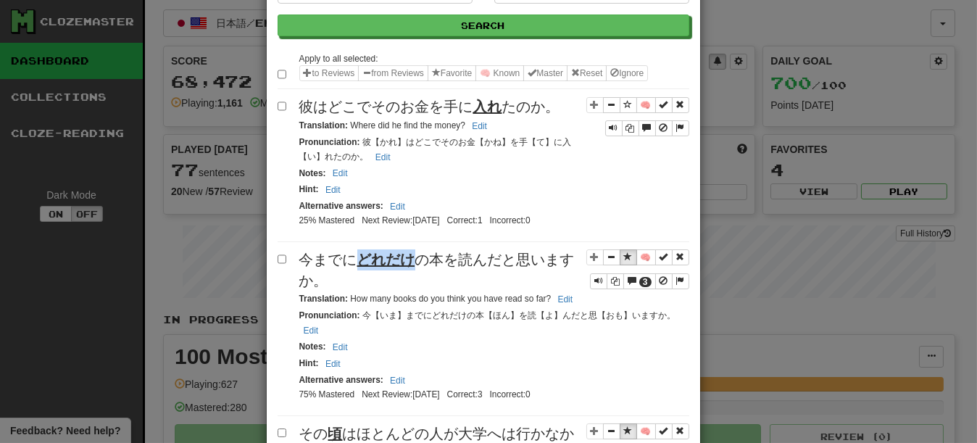
drag, startPoint x: 352, startPoint y: 287, endPoint x: 404, endPoint y: 286, distance: 51.5
click at [404, 267] on u "どれだけ" at bounding box center [386, 260] width 58 height 16
copy u "どれだけ"
click at [624, 261] on span "Sentence controls" at bounding box center [628, 256] width 9 height 9
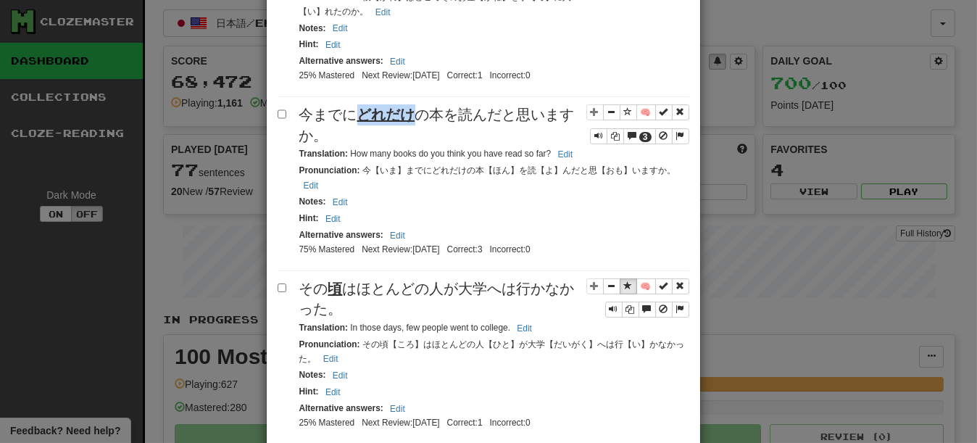
scroll to position [362, 0]
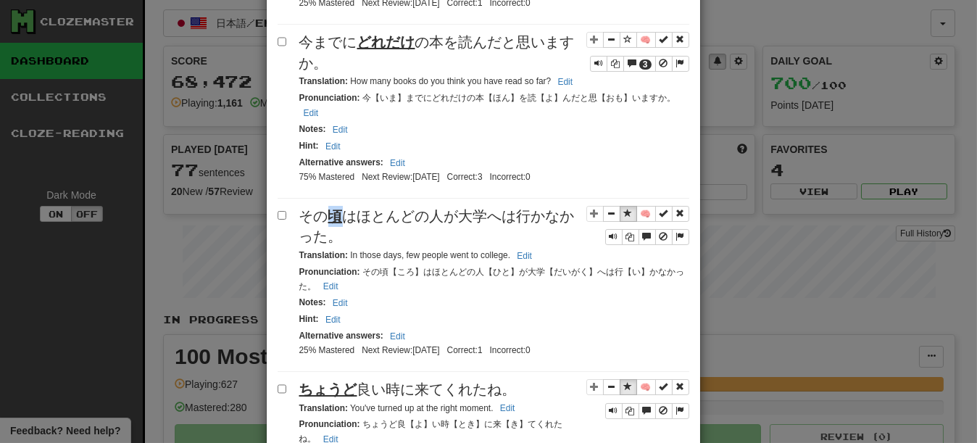
click at [331, 224] on u "頃" at bounding box center [335, 216] width 14 height 16
copy u "頃"
click at [374, 245] on span "その 頃 はほとんどの人が大学へは行かなかった。" at bounding box center [436, 226] width 275 height 37
click at [624, 217] on span "Sentence controls" at bounding box center [628, 213] width 9 height 9
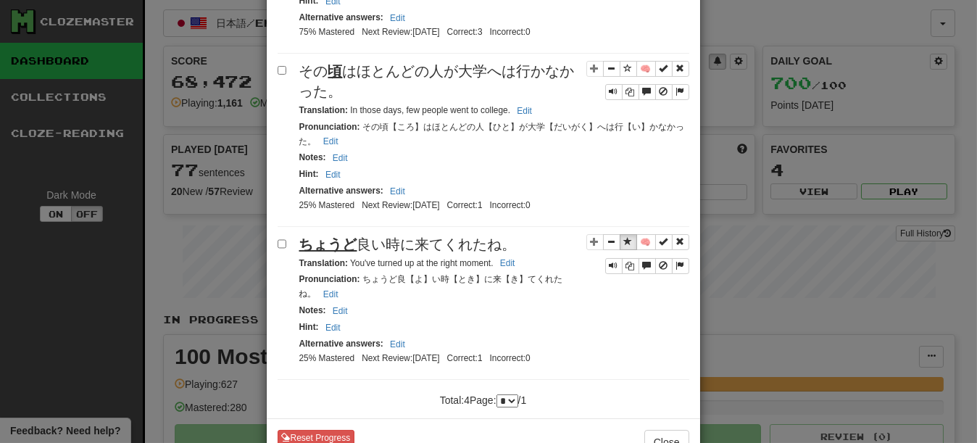
scroll to position [580, 0]
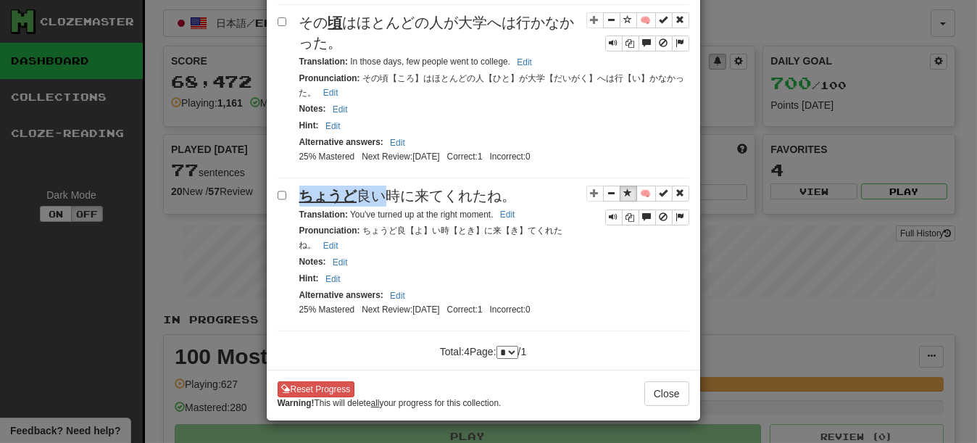
drag, startPoint x: 299, startPoint y: 241, endPoint x: 377, endPoint y: 236, distance: 78.4
click at [377, 204] on span "ちょうど 良い時に来てくれたね。" at bounding box center [407, 196] width 217 height 16
copy span "ちょうど 良い"
click at [462, 204] on span "ちょうど 良い時に来てくれたね。" at bounding box center [407, 196] width 217 height 16
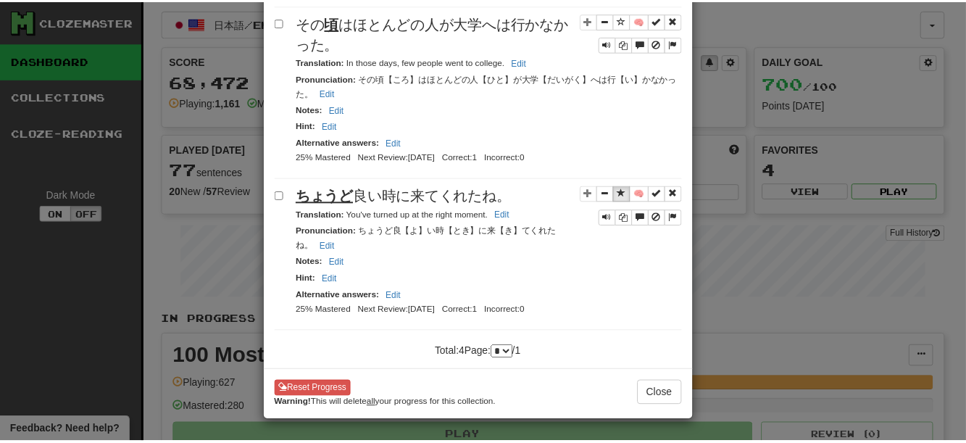
scroll to position [638, 0]
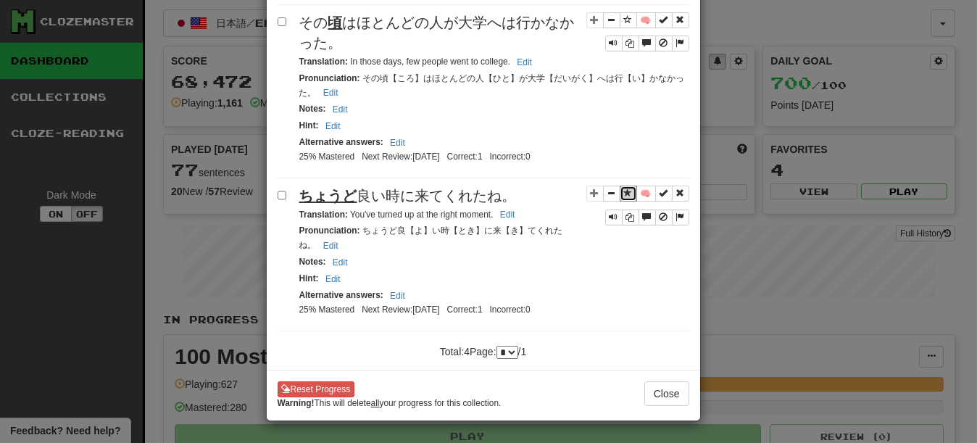
click at [624, 188] on span "Sentence controls" at bounding box center [628, 192] width 9 height 9
click at [660, 388] on button "Close" at bounding box center [666, 393] width 45 height 25
